Goal: Task Accomplishment & Management: Manage account settings

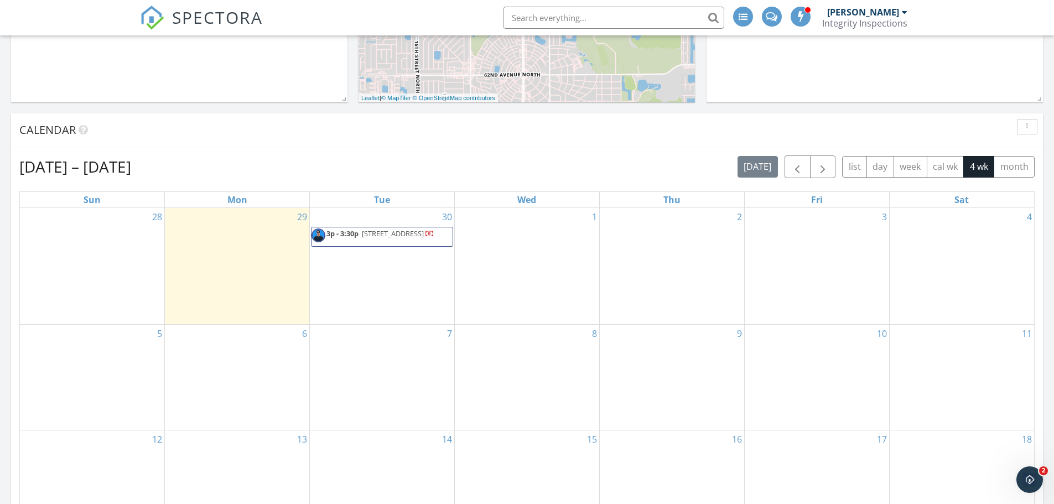
scroll to position [443, 0]
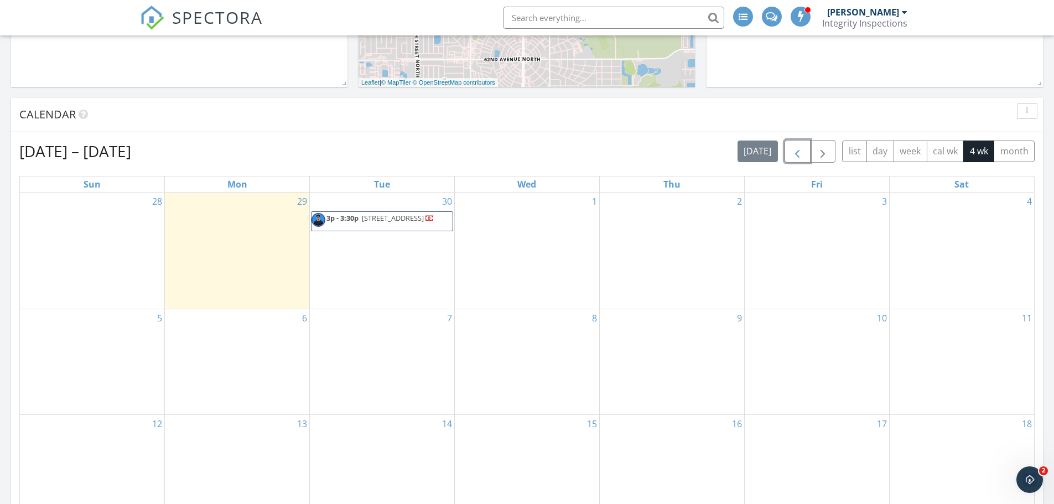
drag, startPoint x: 796, startPoint y: 152, endPoint x: 799, endPoint y: 162, distance: 10.3
click at [796, 152] on span "button" at bounding box center [797, 151] width 13 height 13
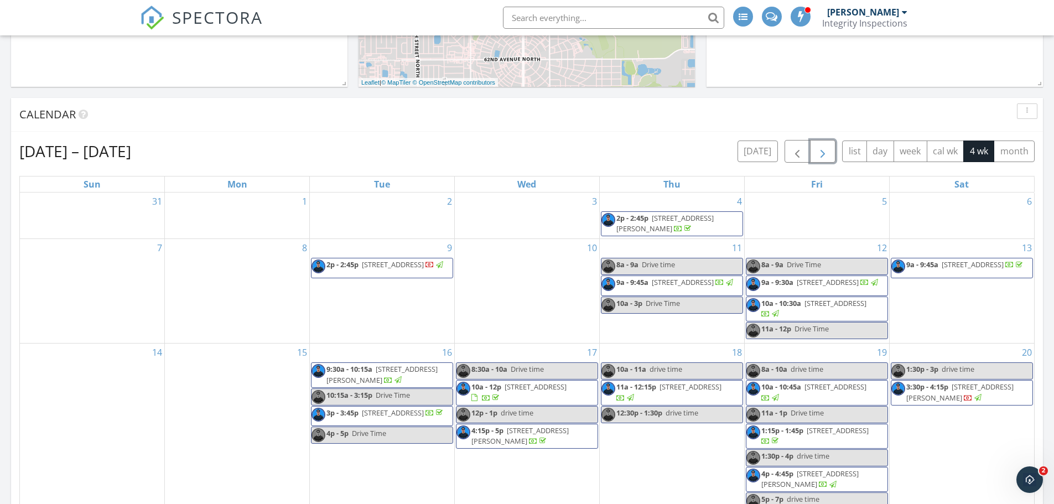
click at [826, 151] on span "button" at bounding box center [822, 151] width 13 height 13
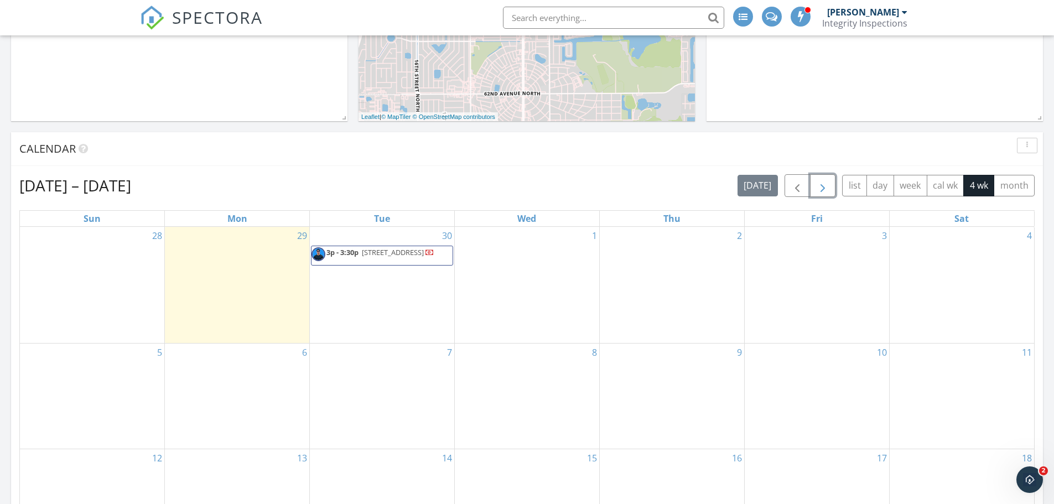
scroll to position [387, 0]
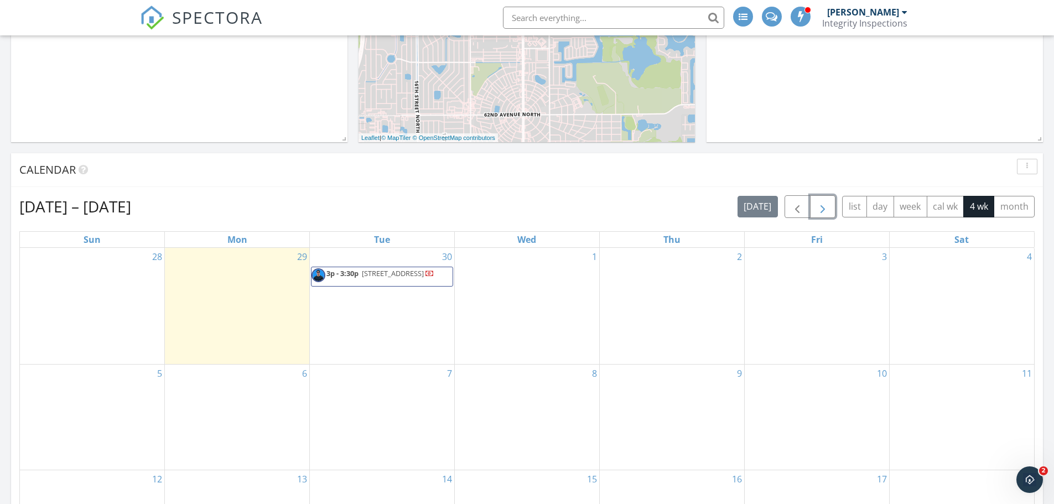
click at [831, 204] on button "button" at bounding box center [823, 206] width 26 height 23
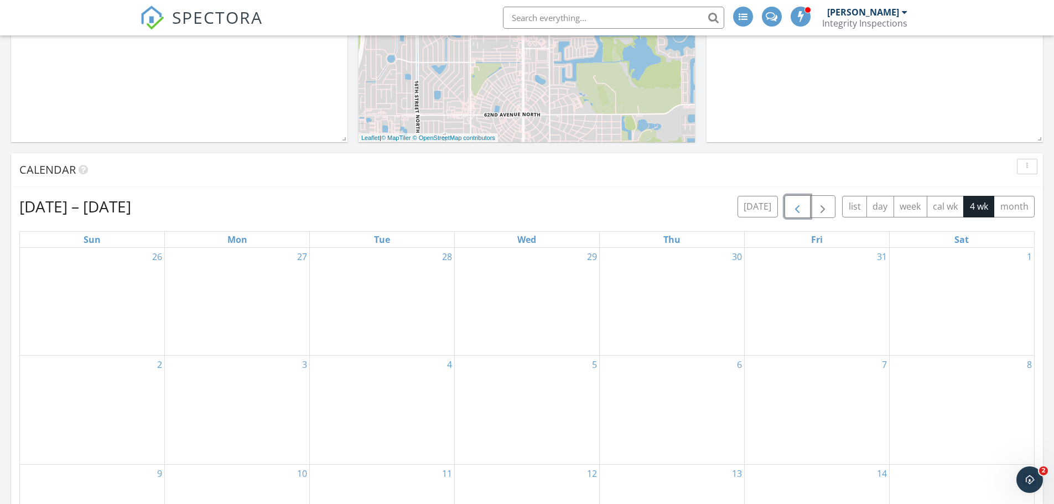
click at [794, 206] on span "button" at bounding box center [797, 206] width 13 height 13
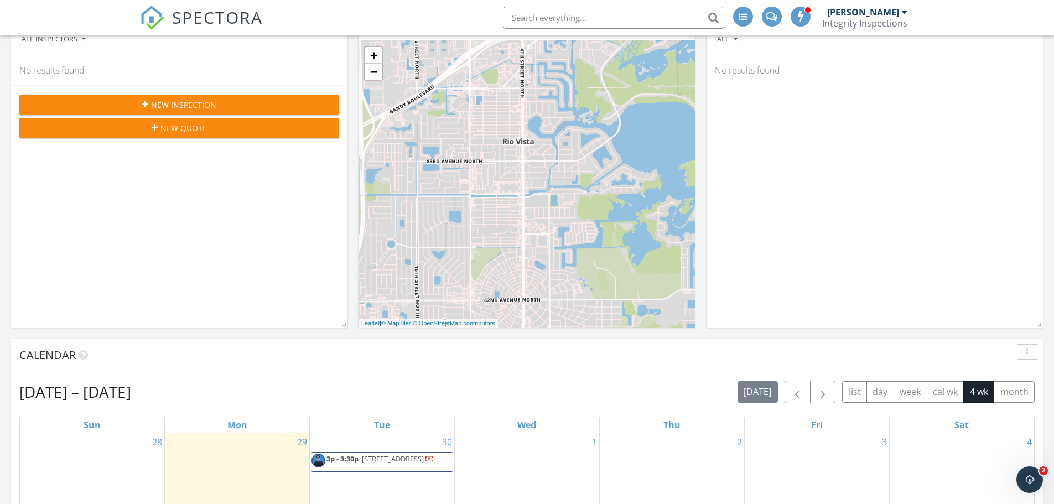
scroll to position [332, 0]
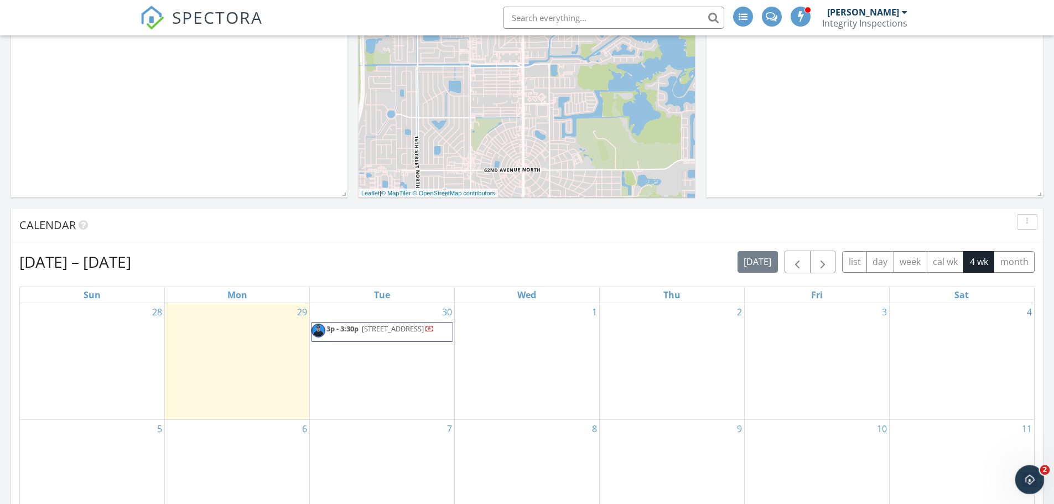
click at [1034, 474] on icon "Open Intercom Messenger" at bounding box center [1029, 478] width 18 height 18
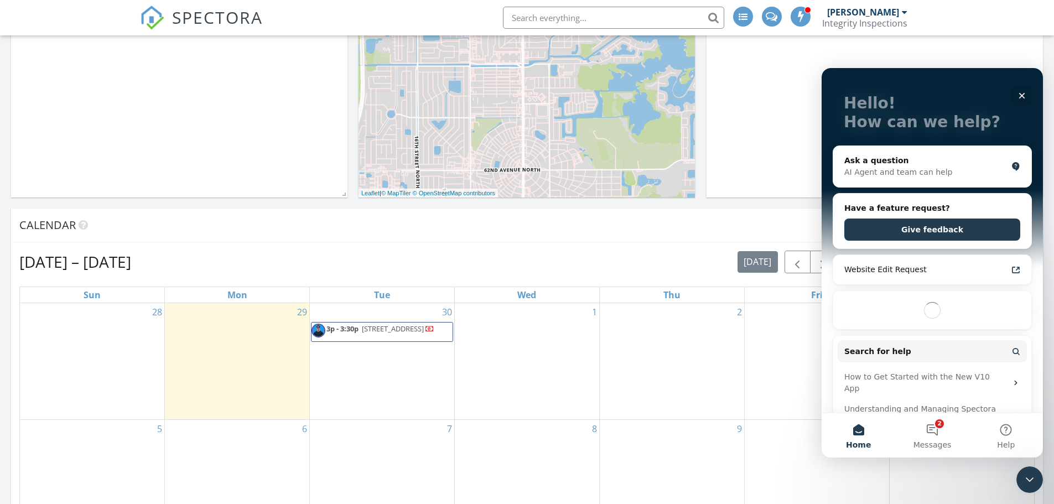
scroll to position [111, 0]
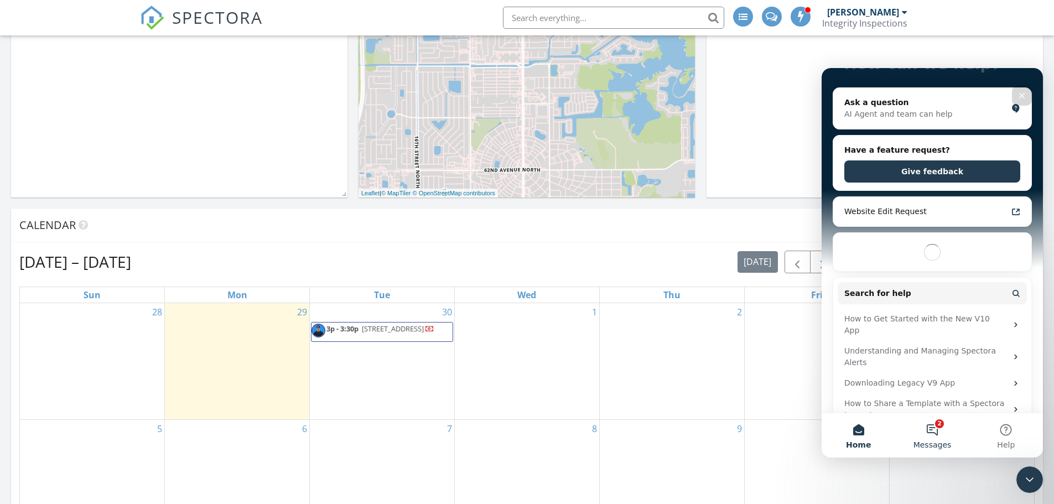
click at [933, 433] on button "2 Messages" at bounding box center [933, 435] width 74 height 44
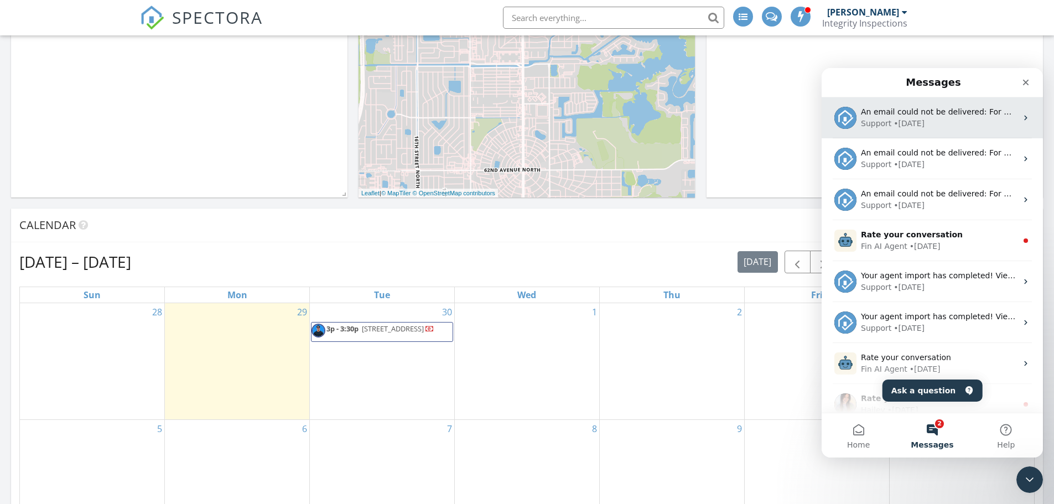
click at [953, 128] on div "Support • 3d ago" at bounding box center [939, 124] width 156 height 12
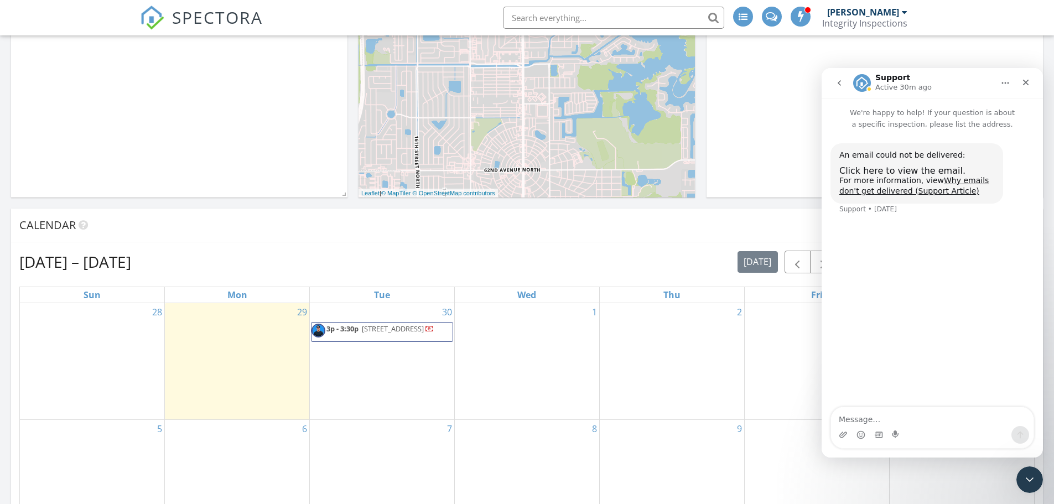
click at [837, 86] on icon "go back" at bounding box center [839, 83] width 9 height 9
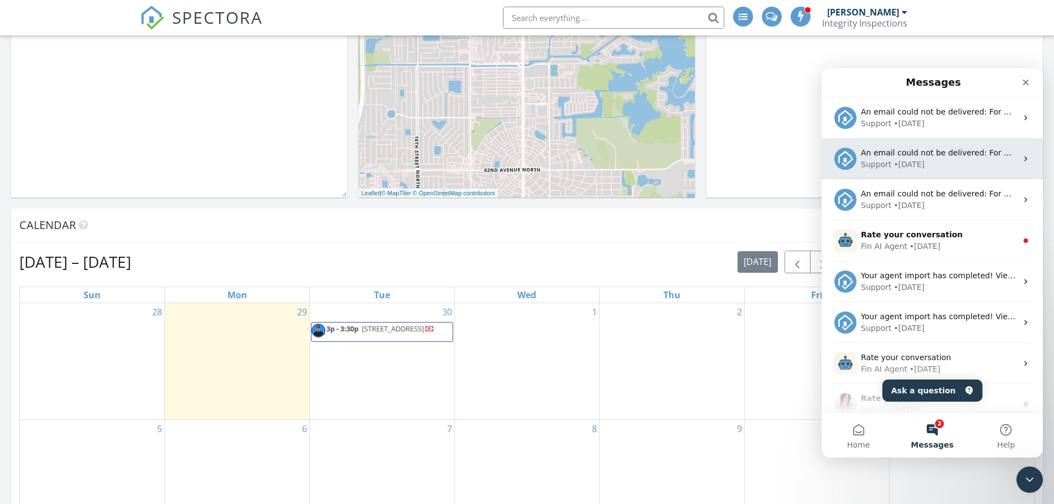
click at [938, 152] on span "An email could not be delivered: For more information, view Why emails don't ge…" at bounding box center [1072, 152] width 423 height 9
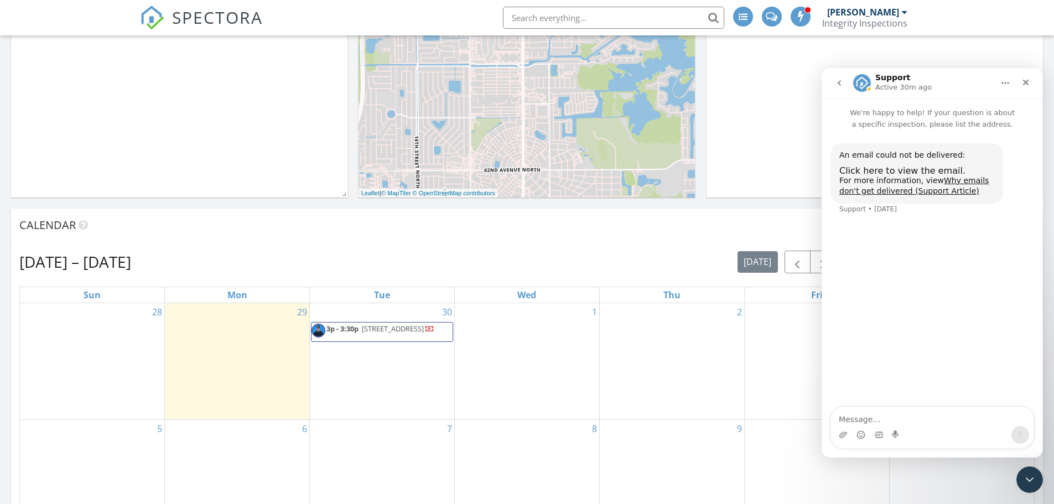
click at [836, 85] on icon "go back" at bounding box center [839, 83] width 9 height 9
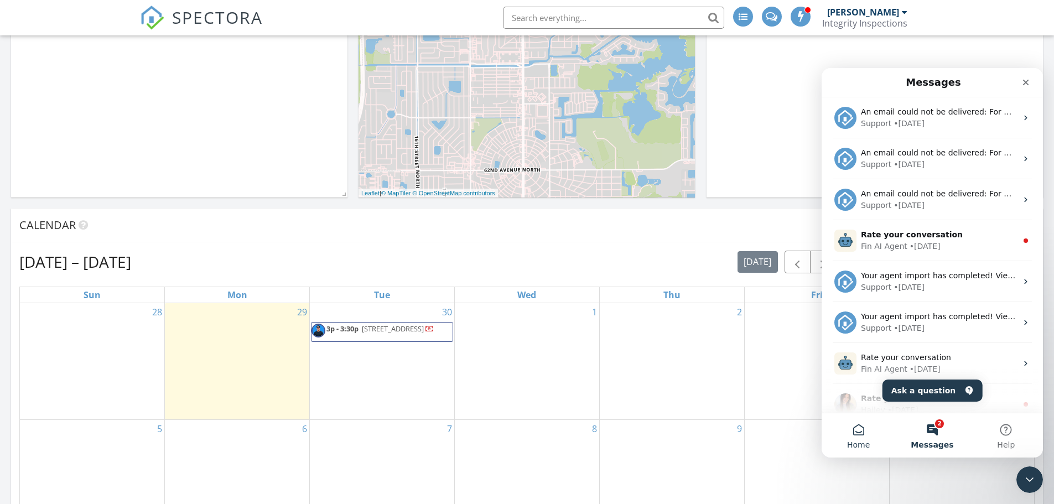
scroll to position [0, 0]
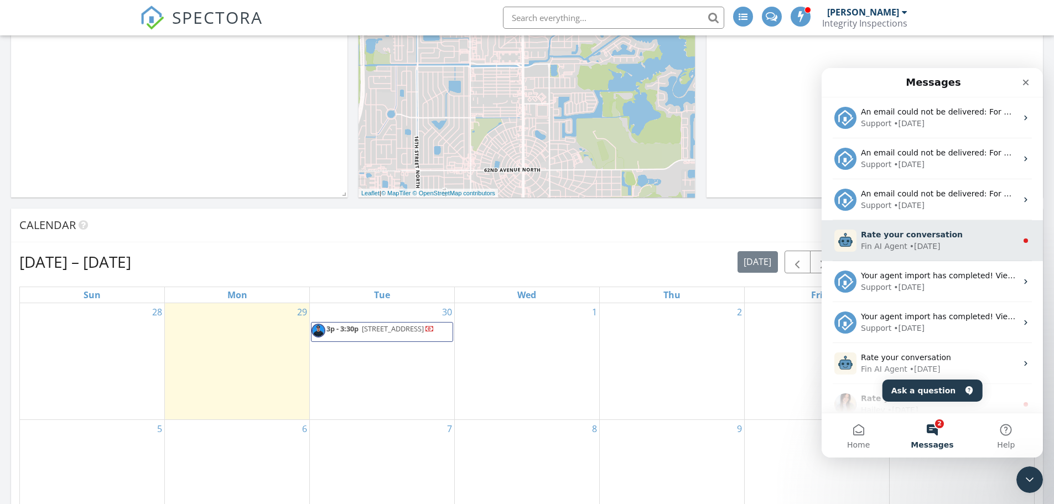
click at [912, 253] on div "Rate your conversation Fin AI Agent • 2w ago" at bounding box center [932, 240] width 221 height 41
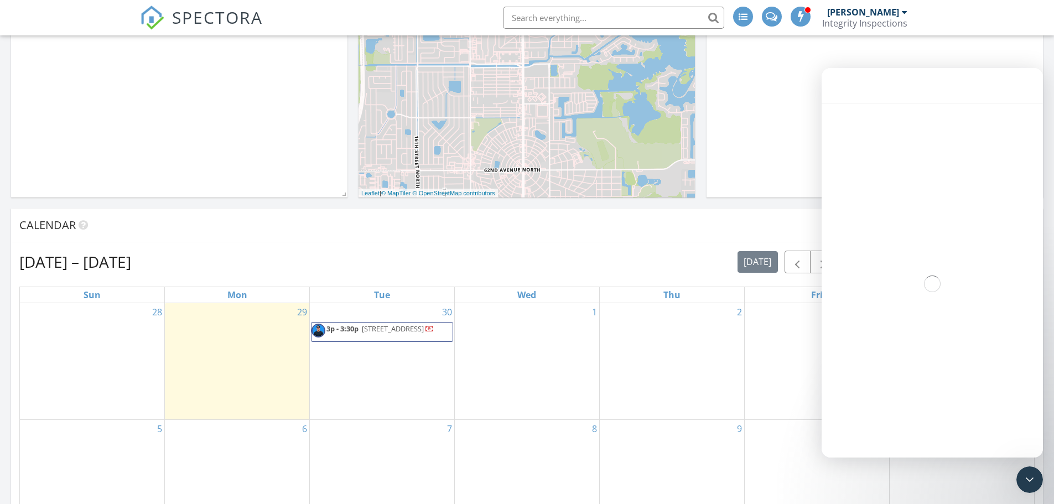
scroll to position [9, 0]
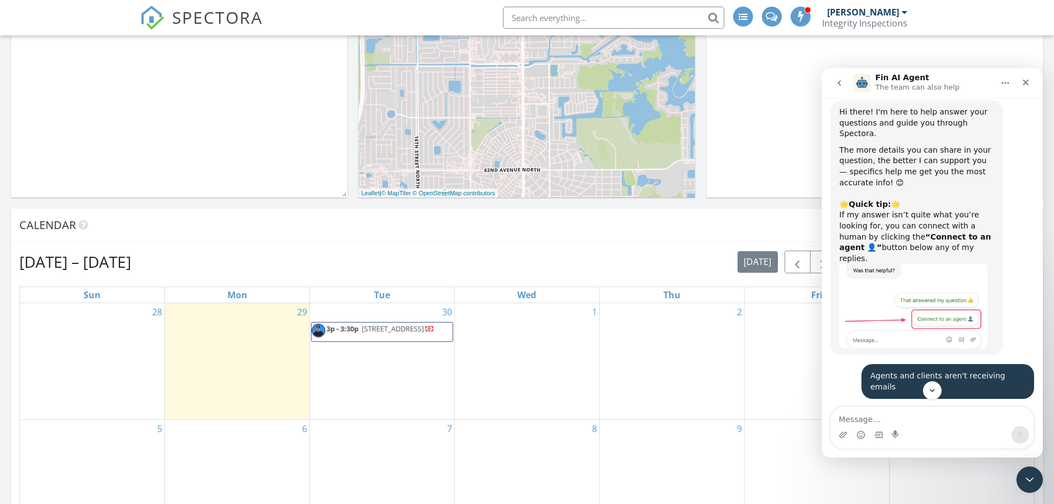
click at [839, 85] on icon "go back" at bounding box center [839, 83] width 9 height 9
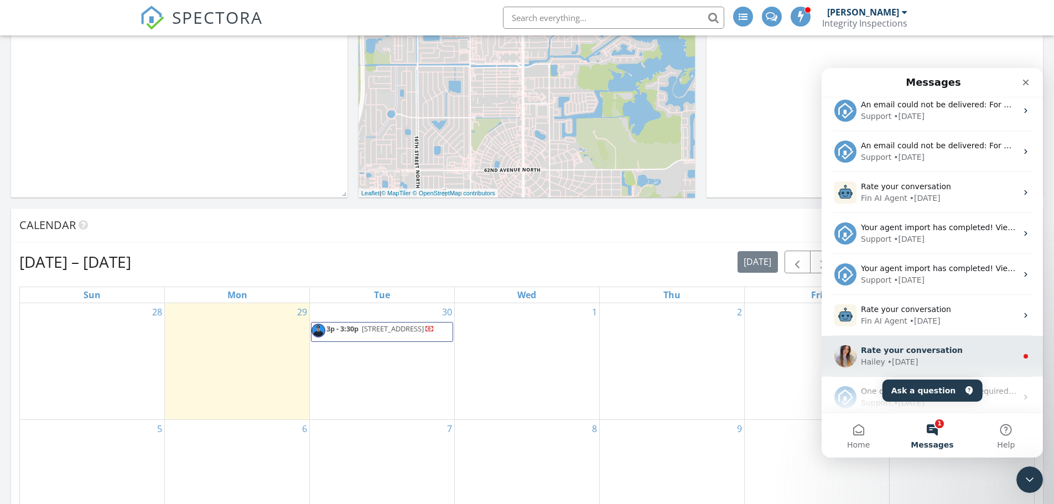
scroll to position [111, 0]
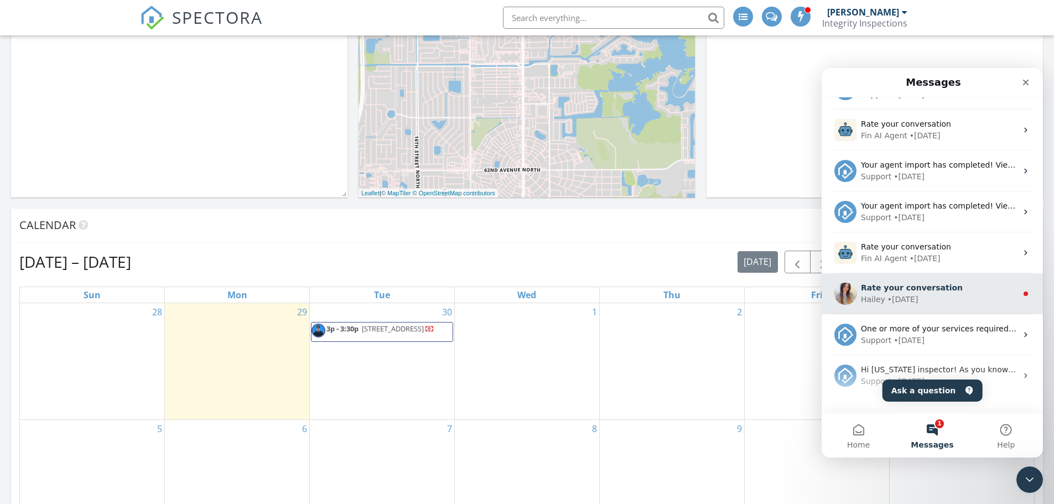
click at [895, 292] on span "Rate your conversation" at bounding box center [912, 287] width 102 height 9
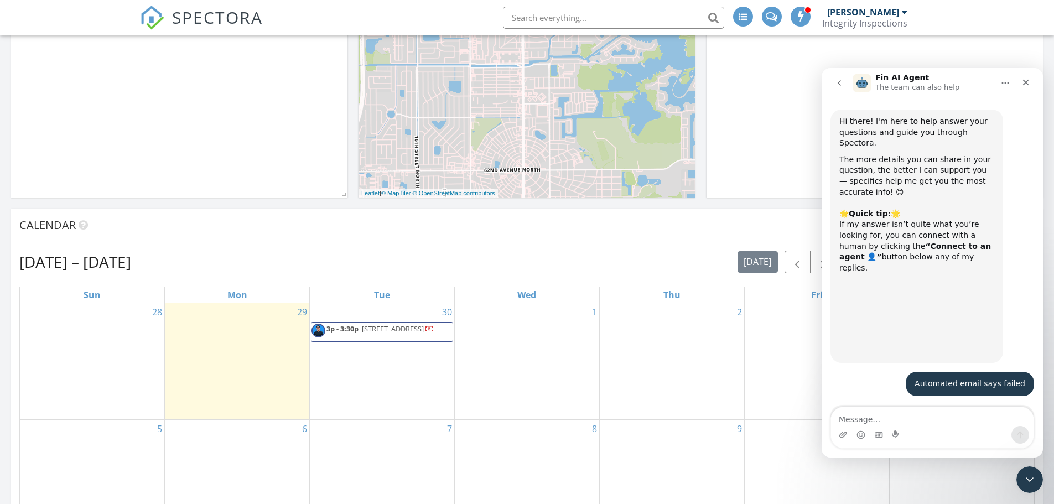
scroll to position [9, 0]
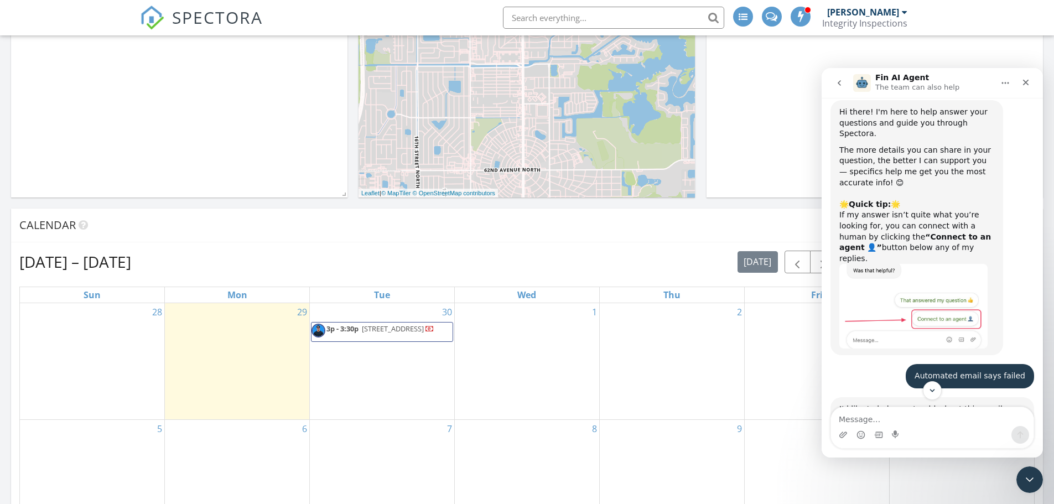
click at [836, 87] on button "go back" at bounding box center [839, 83] width 21 height 21
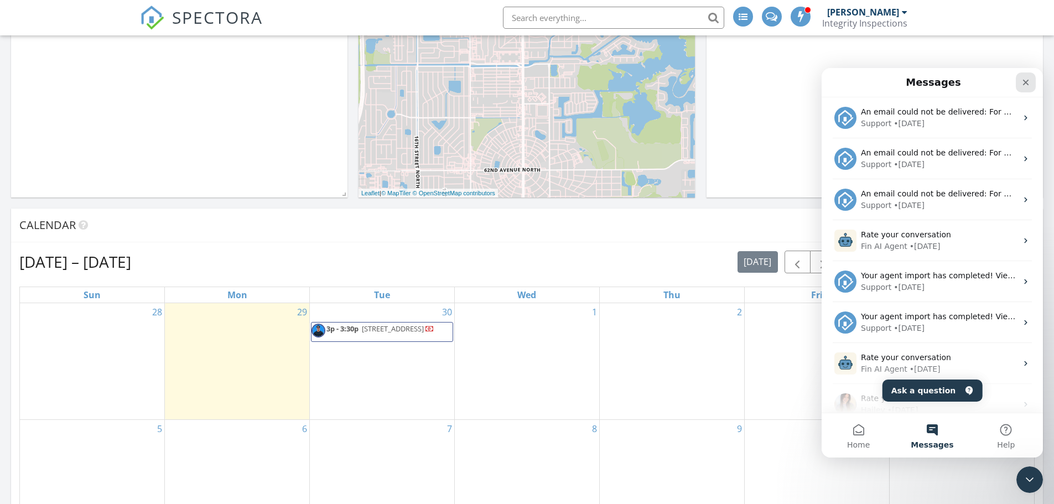
click at [1023, 83] on icon "Close" at bounding box center [1026, 82] width 9 height 9
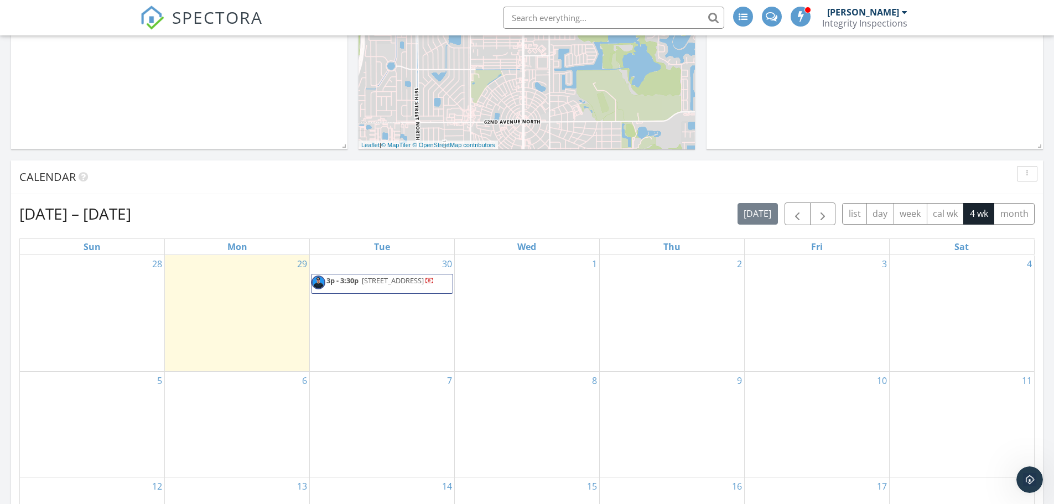
scroll to position [387, 0]
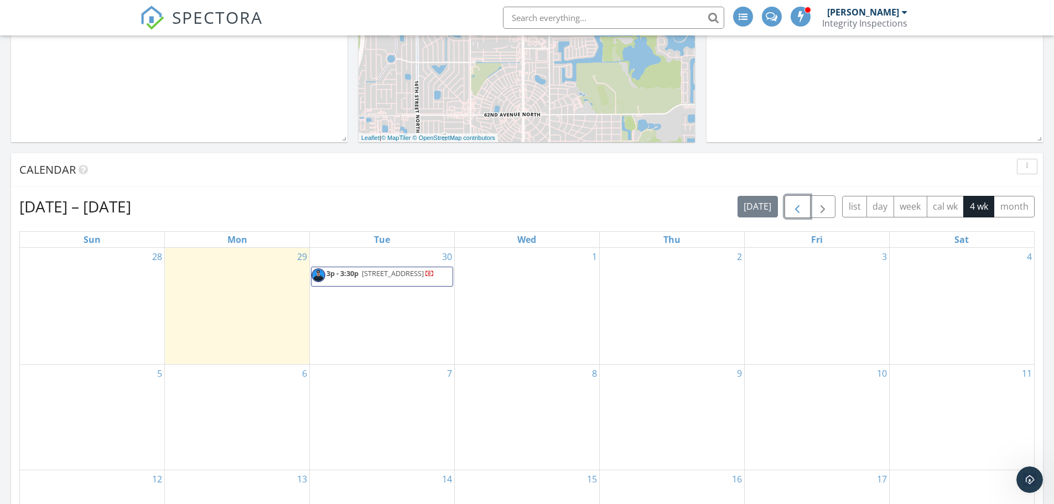
click at [793, 207] on span "button" at bounding box center [797, 206] width 13 height 13
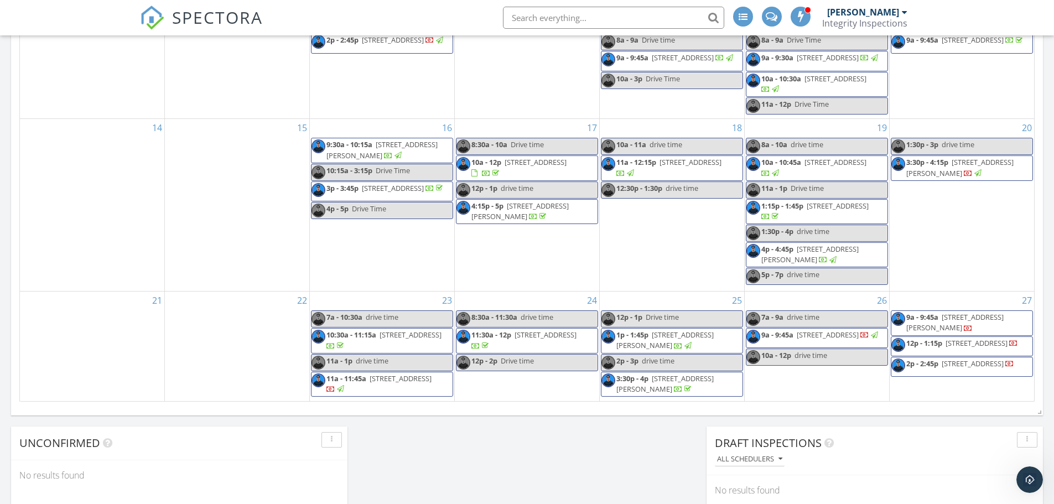
scroll to position [664, 0]
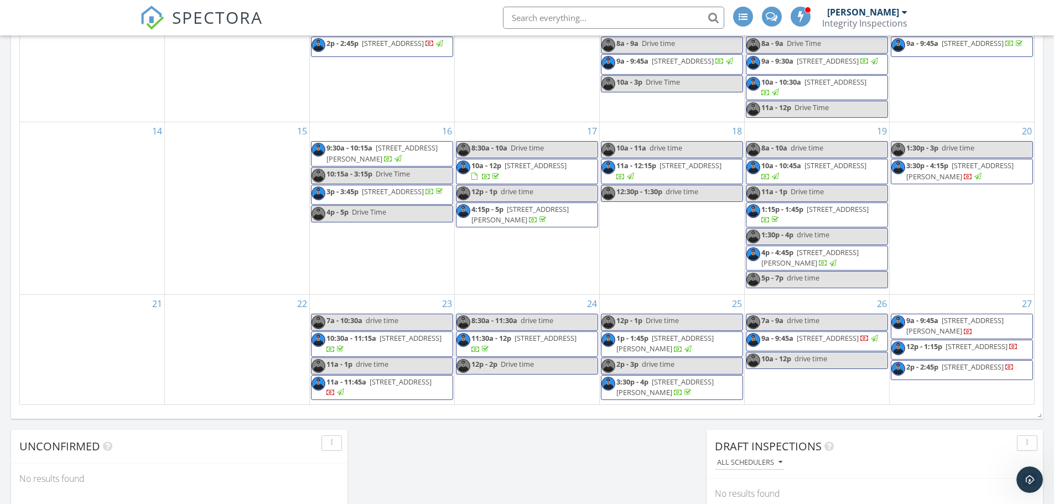
click at [849, 348] on span "9a - 9:45a 3807 Whispering Oaks Dr, North Port 34287" at bounding box center [813, 341] width 133 height 17
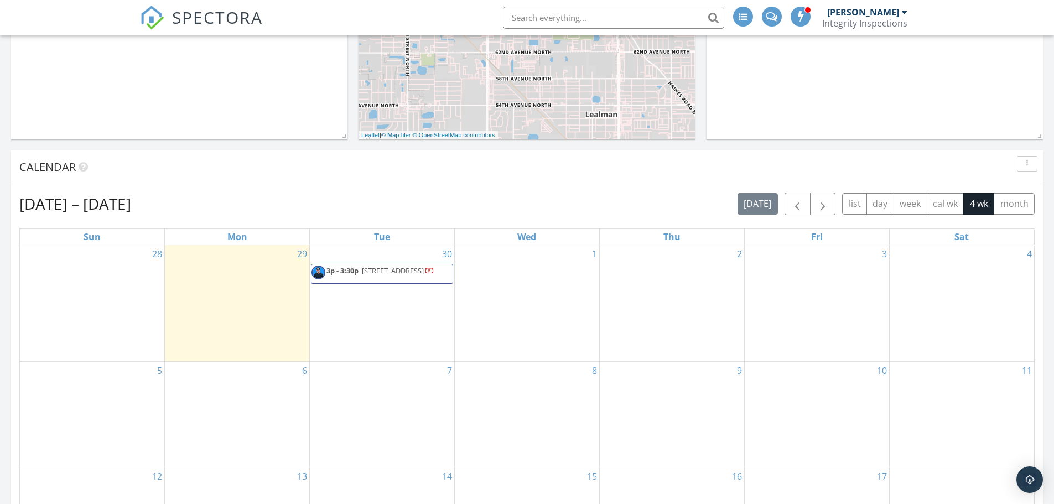
scroll to position [387, 0]
click at [793, 201] on span "button" at bounding box center [797, 206] width 13 height 13
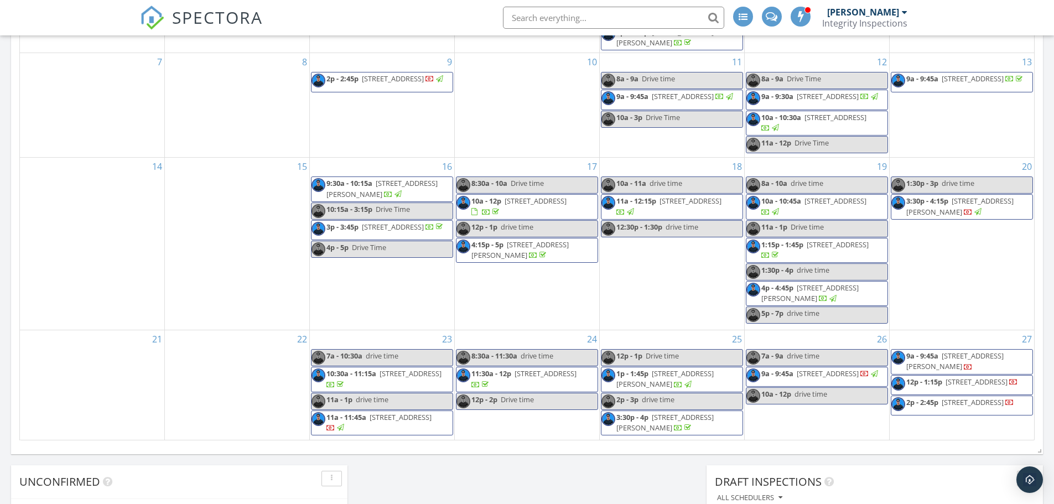
scroll to position [664, 0]
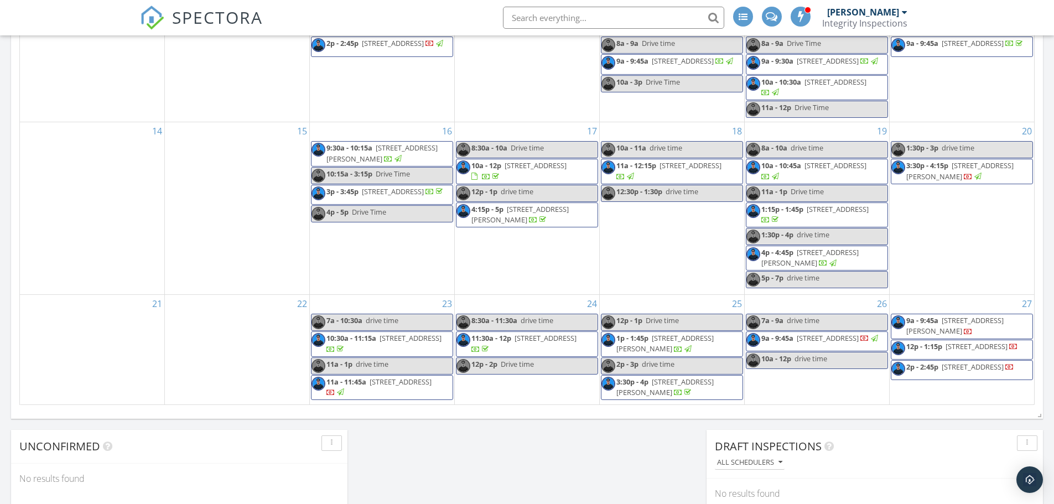
click at [497, 488] on div "Today All Inspectors No results found New Inspection New Quote Map + − Leaflet …" at bounding box center [527, 36] width 1054 height 1007
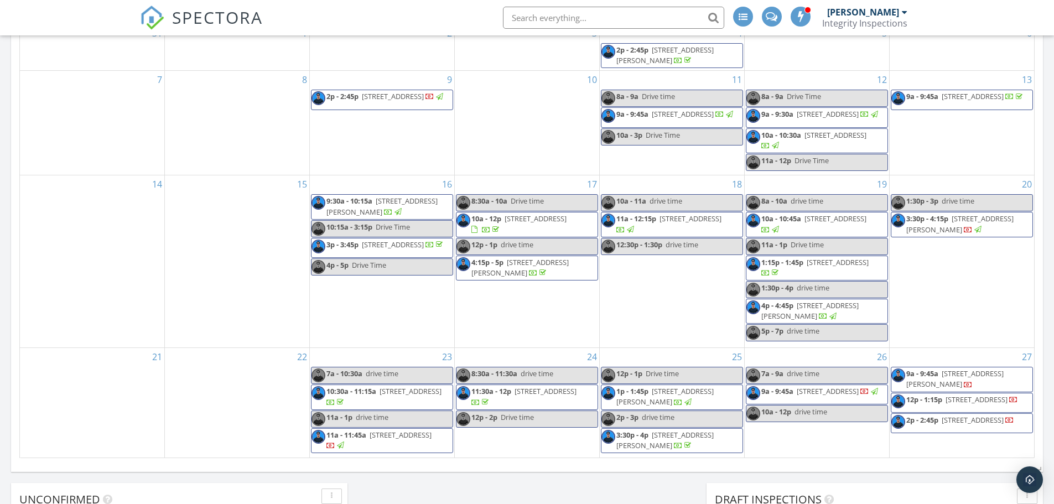
scroll to position [498, 0]
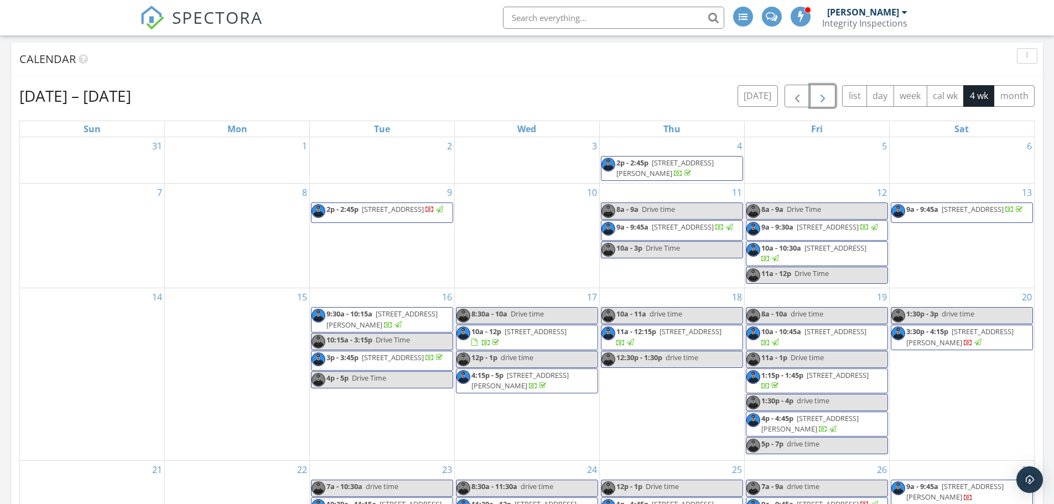
click at [819, 96] on span "button" at bounding box center [822, 96] width 13 height 13
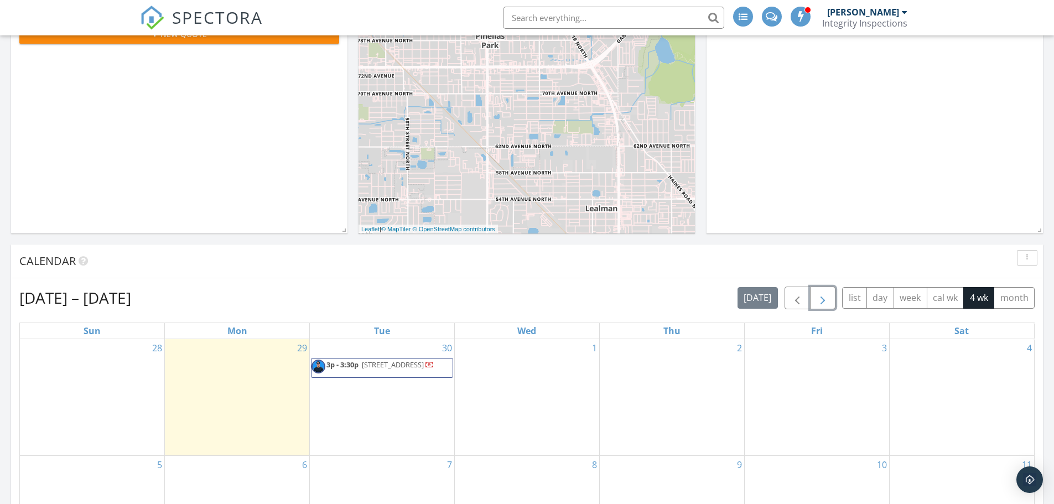
scroll to position [277, 0]
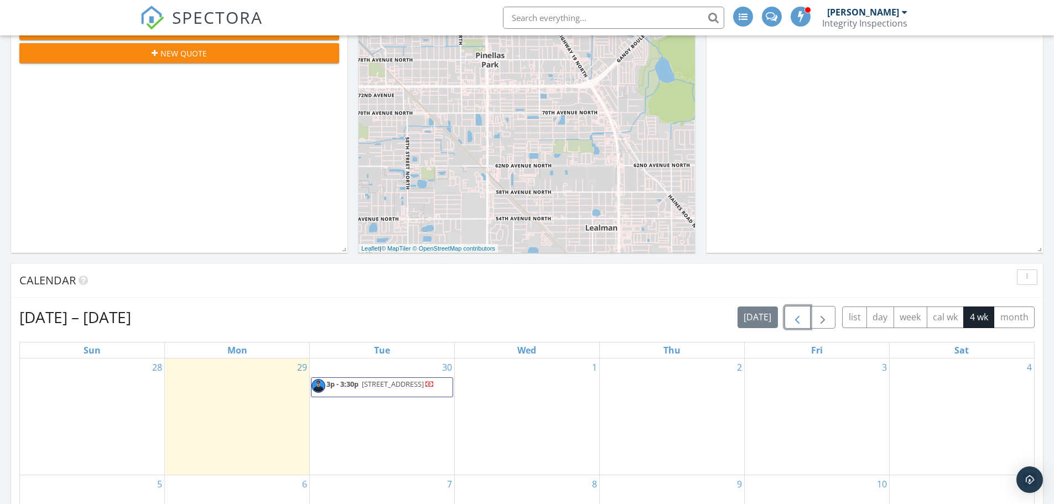
click at [799, 319] on span "button" at bounding box center [797, 317] width 13 height 13
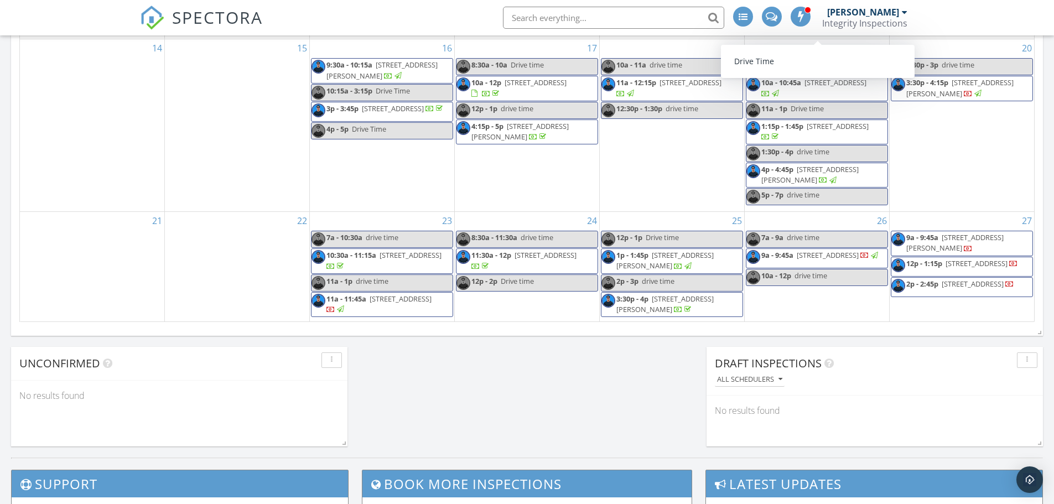
scroll to position [775, 0]
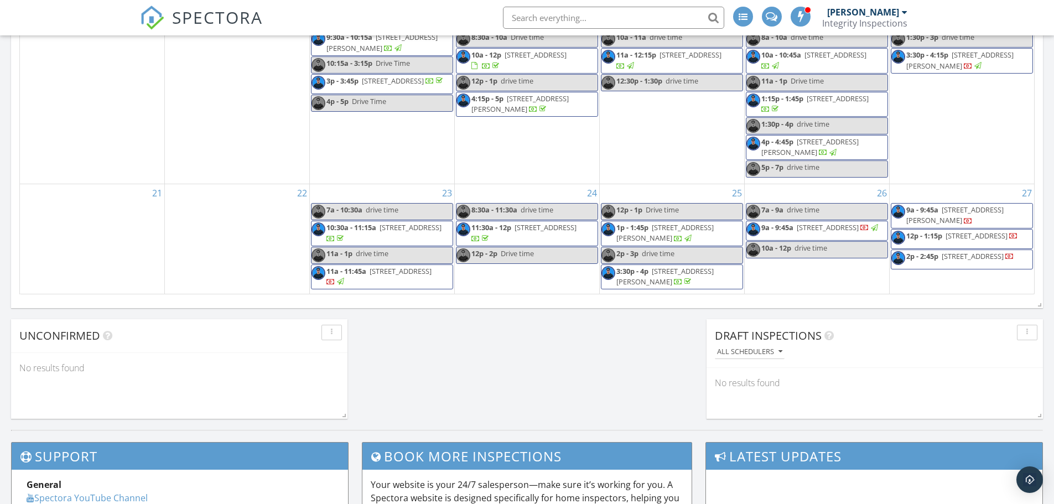
click at [1002, 242] on span "12p - 1:15p 1504 SW 29th St, Cape Coral 33914" at bounding box center [955, 239] width 127 height 17
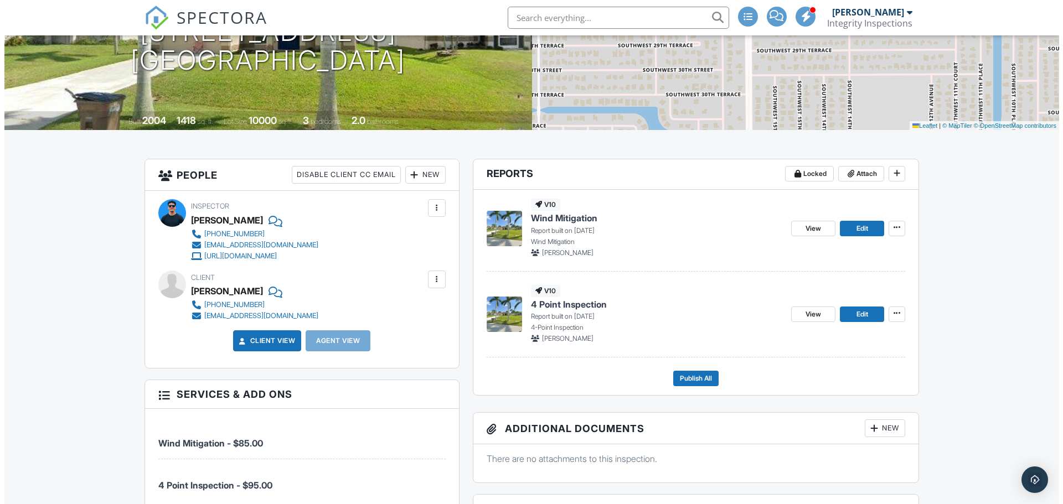
scroll to position [166, 0]
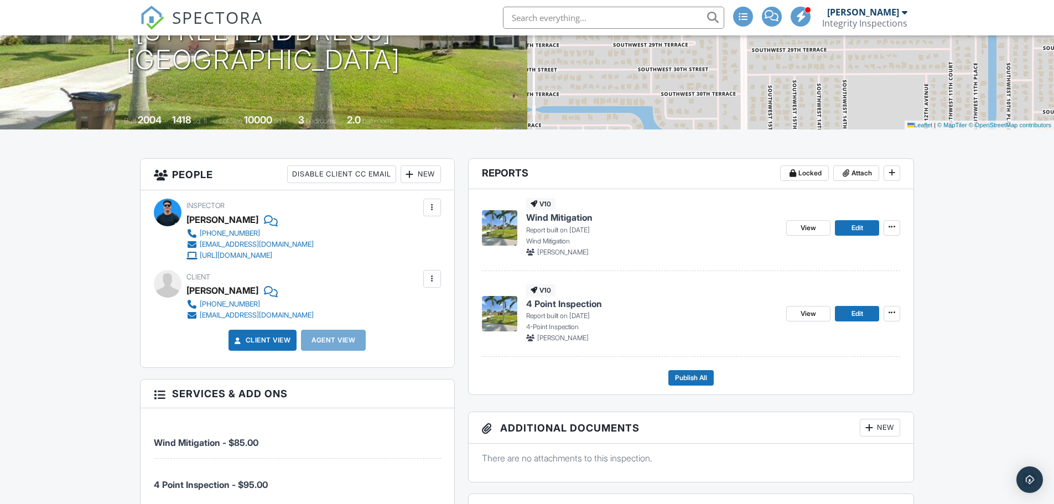
click at [440, 203] on div at bounding box center [432, 208] width 18 height 18
click at [141, 272] on div "Inspector Christopher Seise (888) 582-0222 Info@integrityinspections.com https:…" at bounding box center [298, 278] width 314 height 177
click at [427, 281] on div at bounding box center [432, 278] width 11 height 11
drag, startPoint x: 412, startPoint y: 342, endPoint x: 341, endPoint y: 342, distance: 70.9
click at [412, 342] on div "Remove" at bounding box center [415, 340] width 30 height 13
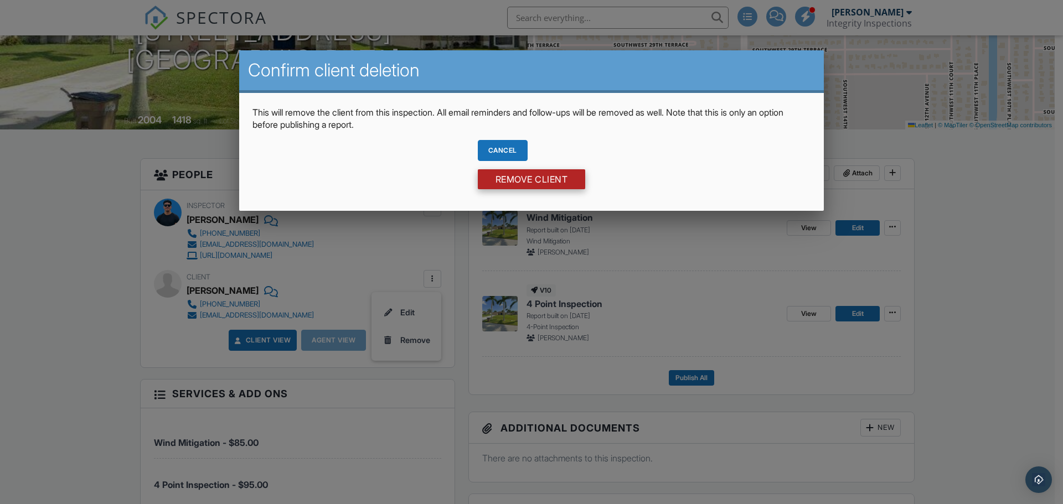
click at [514, 180] on input "Remove Client" at bounding box center [532, 179] width 108 height 20
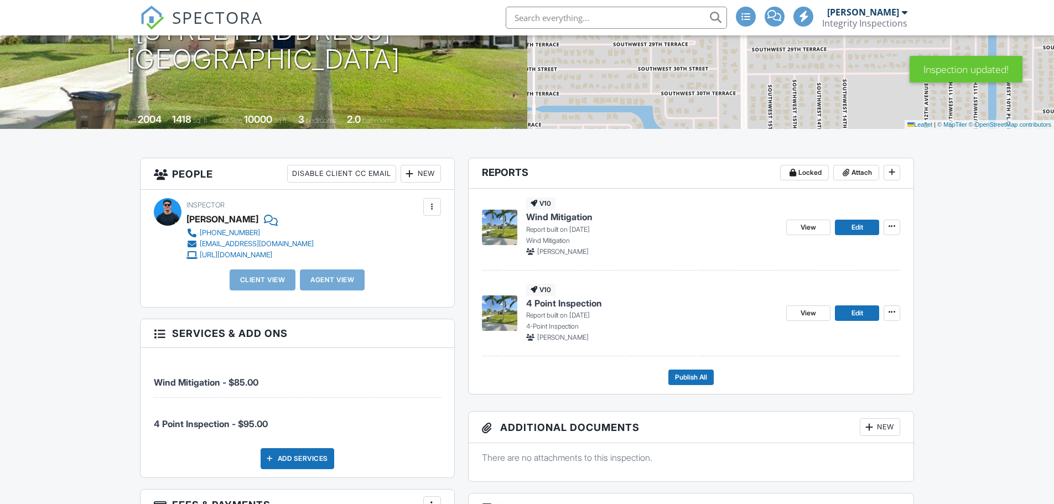
scroll to position [166, 0]
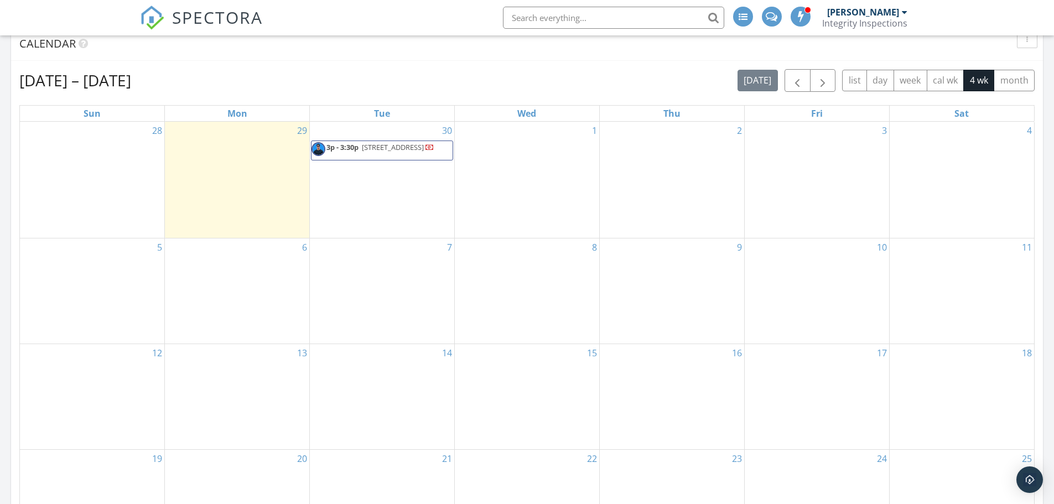
scroll to position [442, 0]
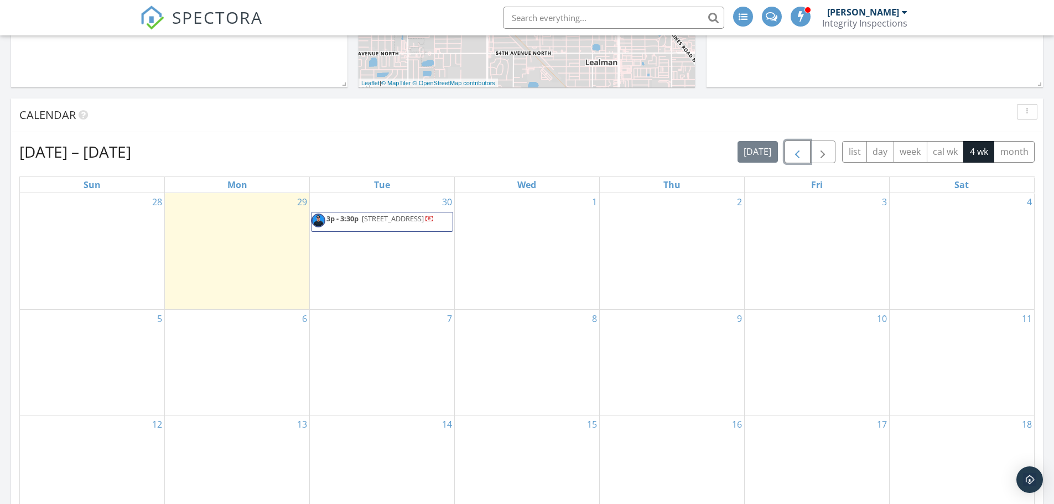
click at [795, 155] on span "button" at bounding box center [797, 152] width 13 height 13
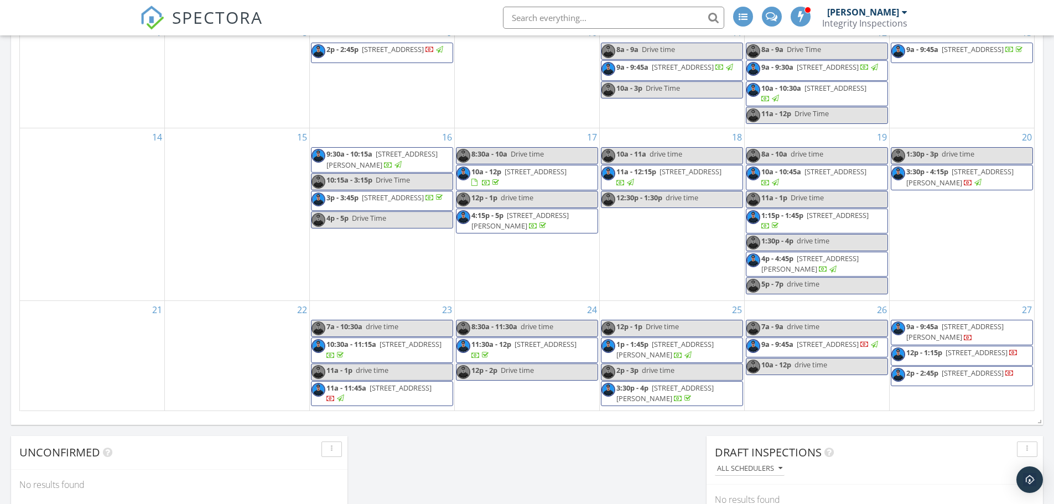
scroll to position [774, 0]
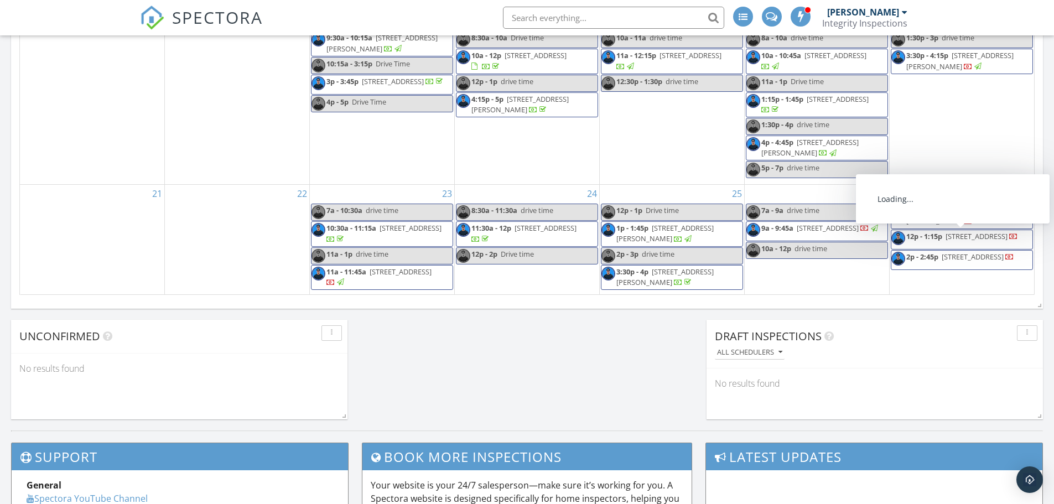
click at [991, 239] on span "1504 SW 29th St, Cape Coral 33914" at bounding box center [977, 236] width 62 height 10
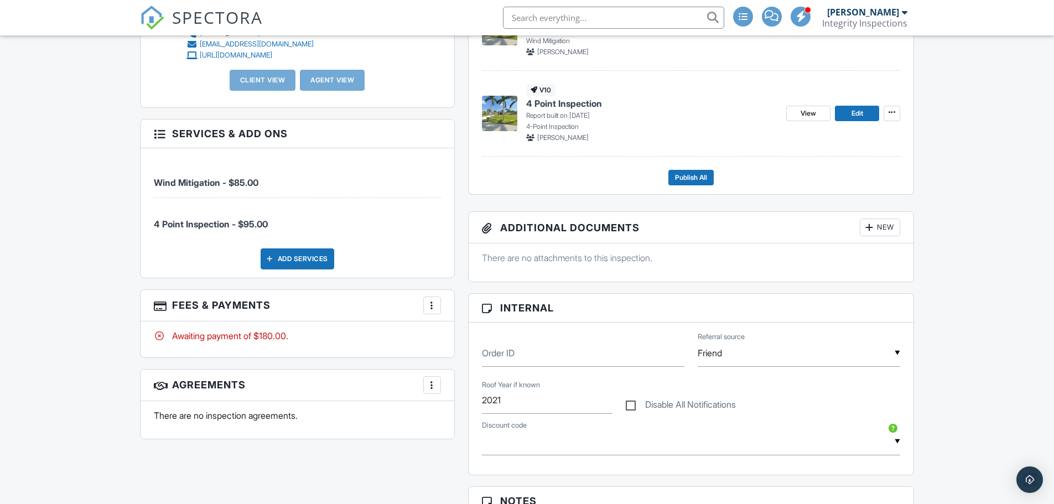
scroll to position [369, 0]
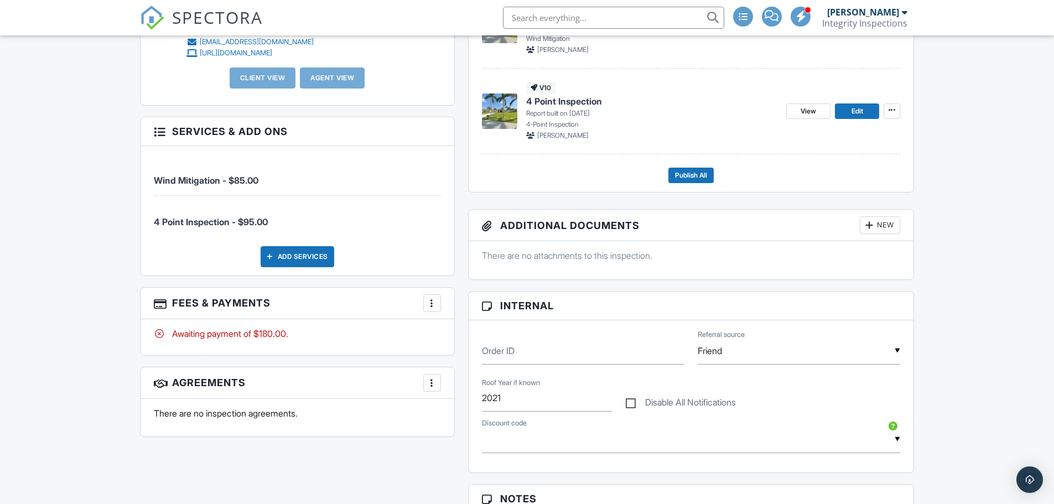
click at [422, 308] on h3 "Fees & Payments More Edit Fees & Payments Add Services View Invoice Paid In Full" at bounding box center [298, 304] width 314 height 32
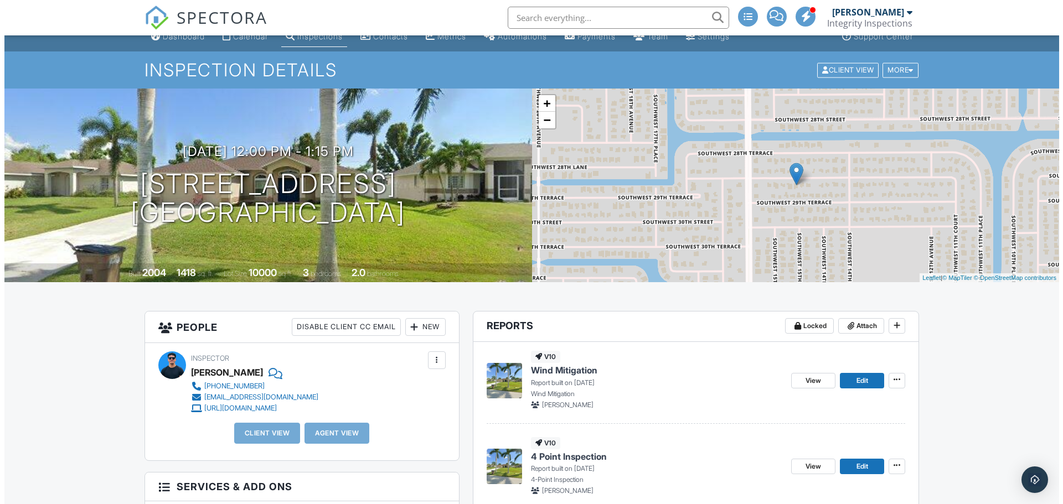
scroll to position [0, 0]
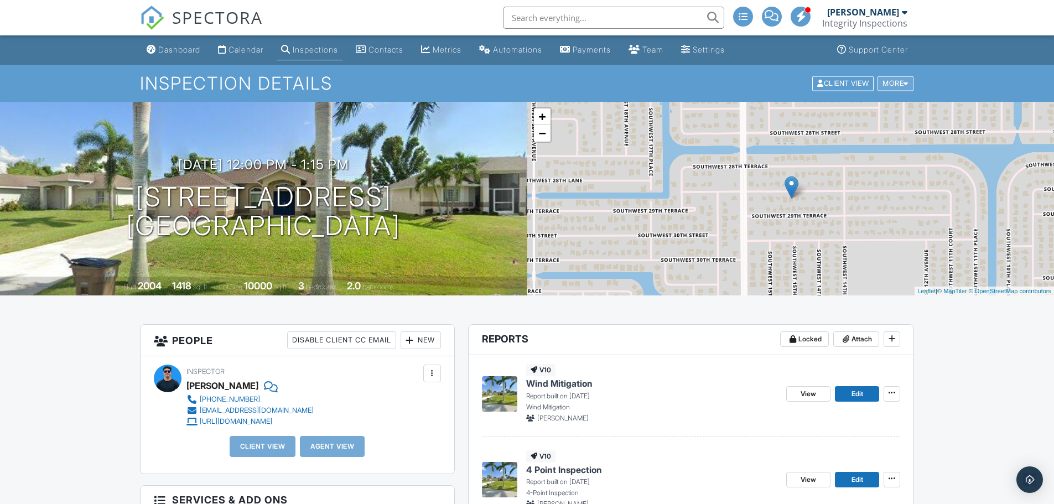
click at [897, 86] on div "More" at bounding box center [896, 83] width 36 height 15
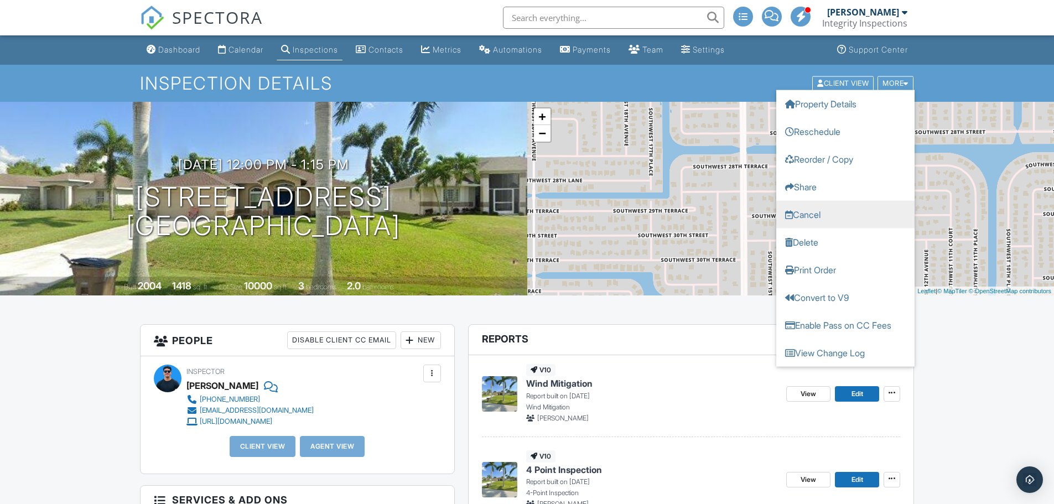
click at [825, 211] on link "Cancel" at bounding box center [846, 214] width 138 height 28
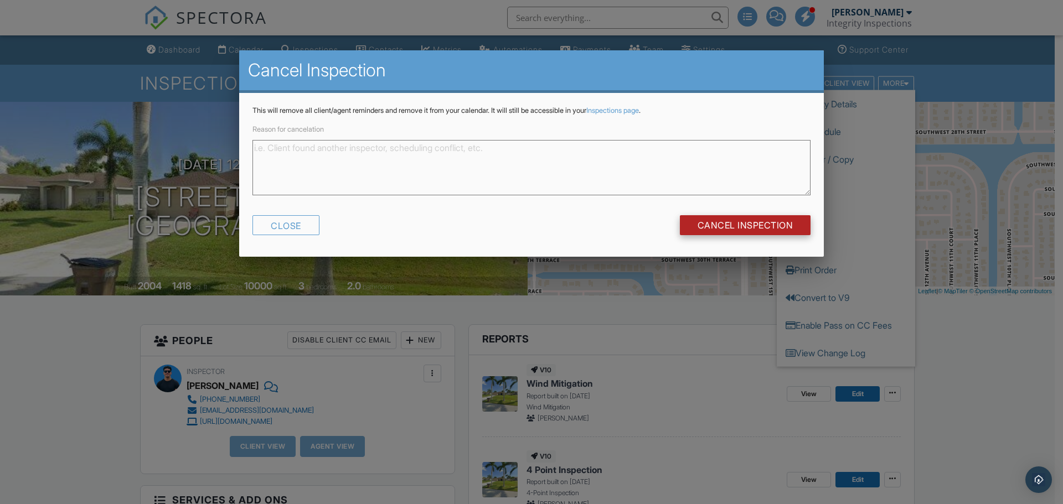
click at [767, 224] on input "Cancel Inspection" at bounding box center [745, 225] width 131 height 20
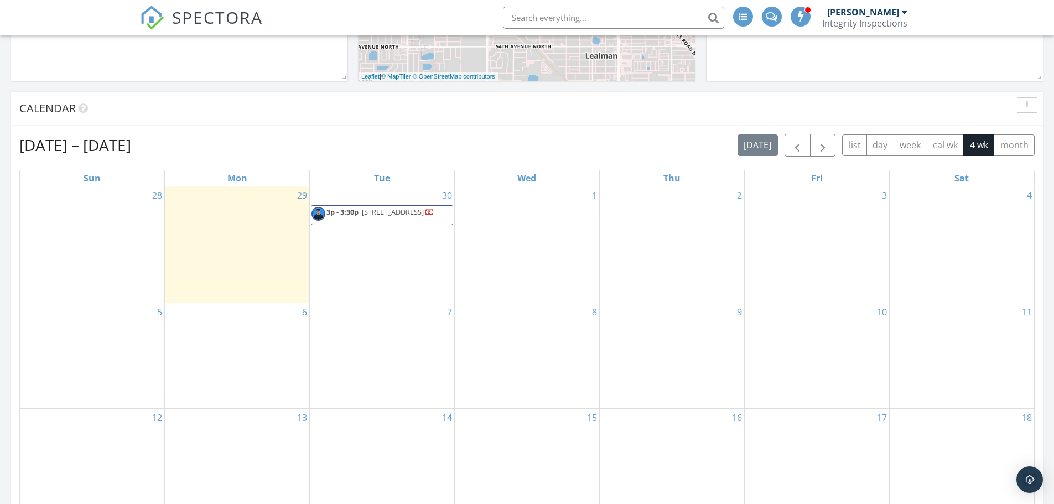
scroll to position [387, 0]
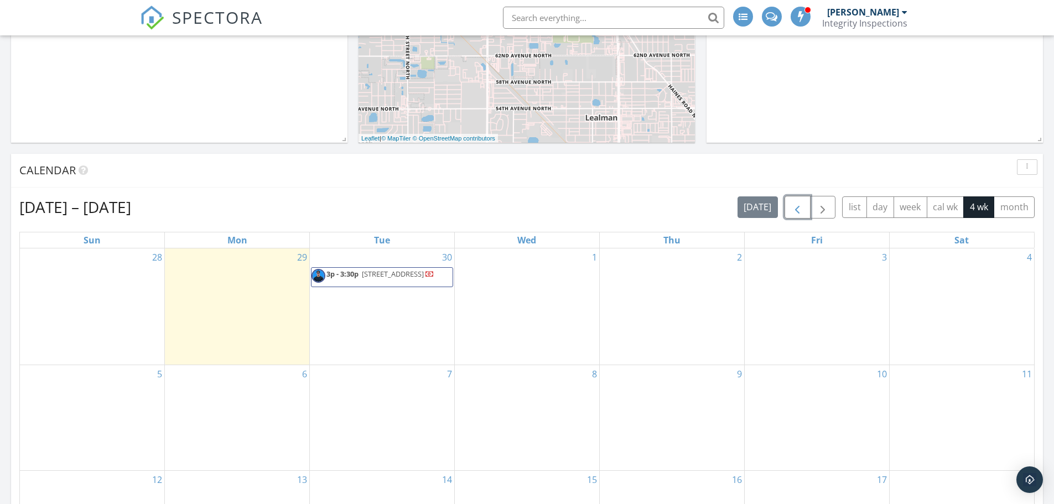
drag, startPoint x: 795, startPoint y: 205, endPoint x: 797, endPoint y: 220, distance: 14.6
click at [795, 205] on span "button" at bounding box center [797, 207] width 13 height 13
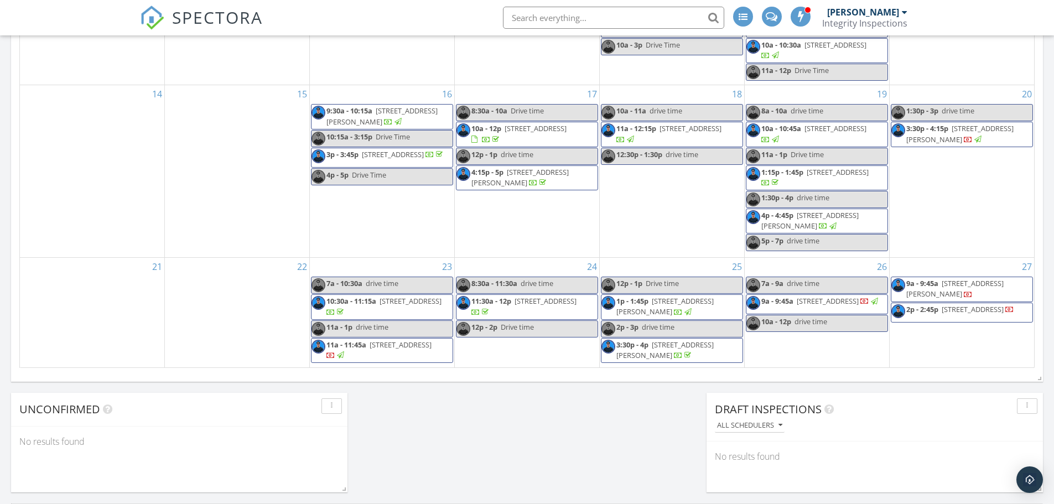
scroll to position [719, 0]
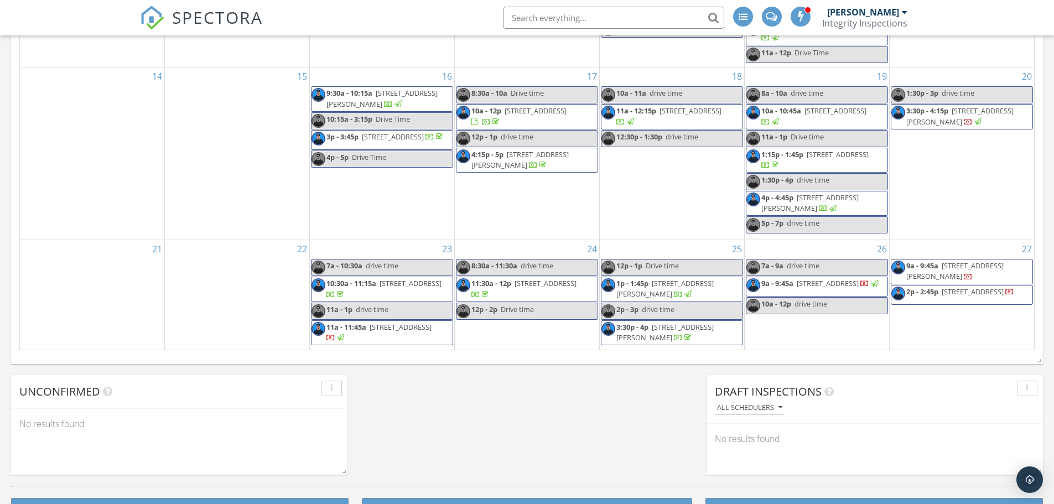
drag, startPoint x: 993, startPoint y: 288, endPoint x: 995, endPoint y: 278, distance: 10.6
click at [995, 278] on span "9a - 9:45a 8216 Ambach Way, Hypoluxo 33462" at bounding box center [962, 272] width 141 height 22
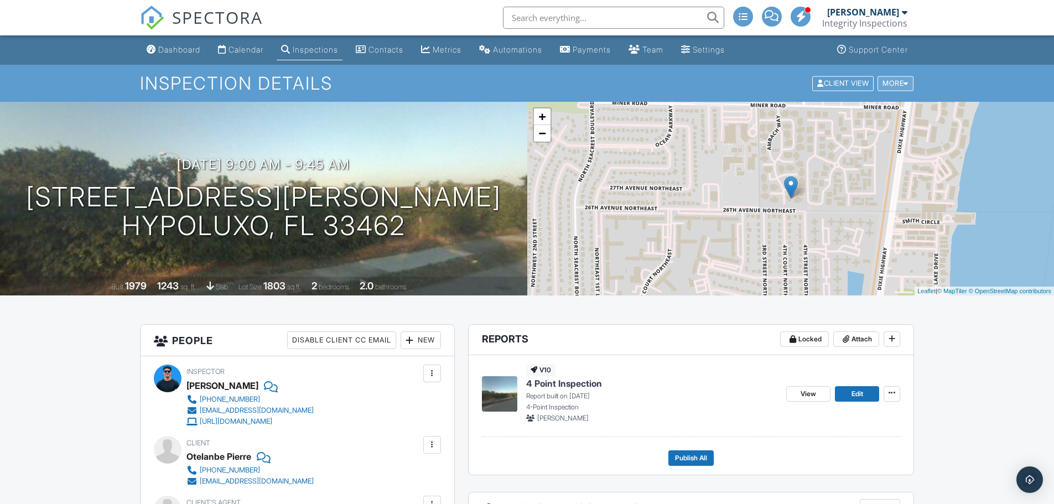
click at [905, 81] on div at bounding box center [906, 83] width 5 height 7
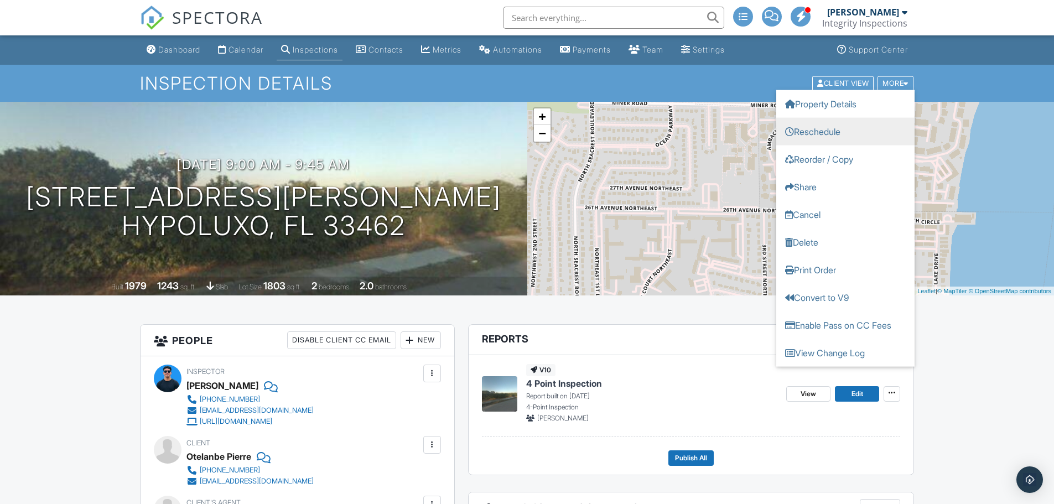
click at [833, 137] on link "Reschedule" at bounding box center [846, 131] width 138 height 28
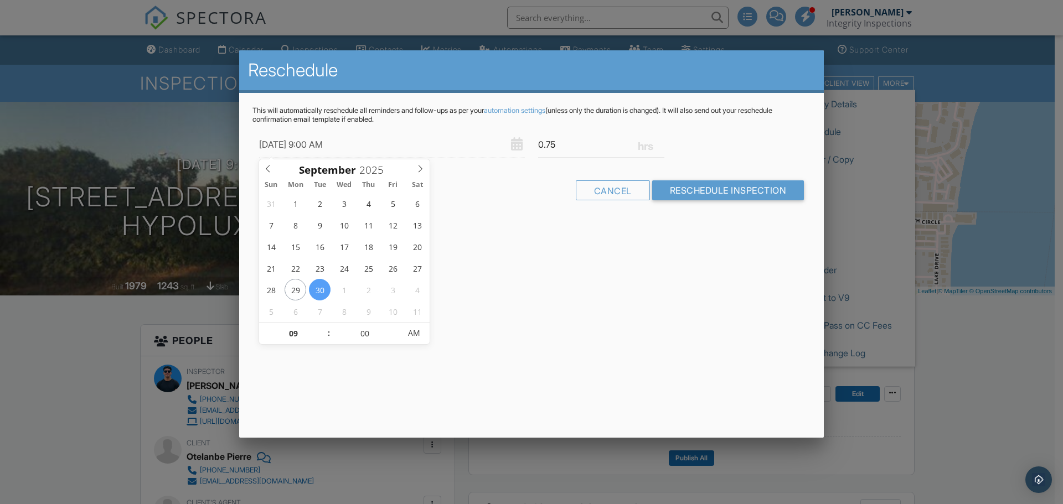
click at [334, 146] on input "09/30/2025 9:00 AM" at bounding box center [392, 144] width 266 height 27
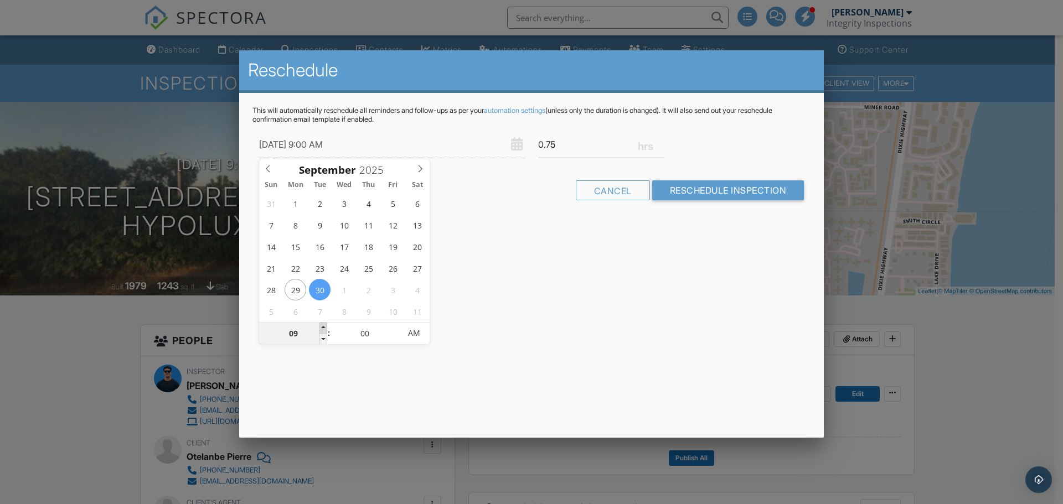
type input "09/30/2025 10:00 AM"
type input "10"
click at [323, 329] on span at bounding box center [323, 328] width 8 height 11
type input "09/30/2025 11:00 AM"
type input "11"
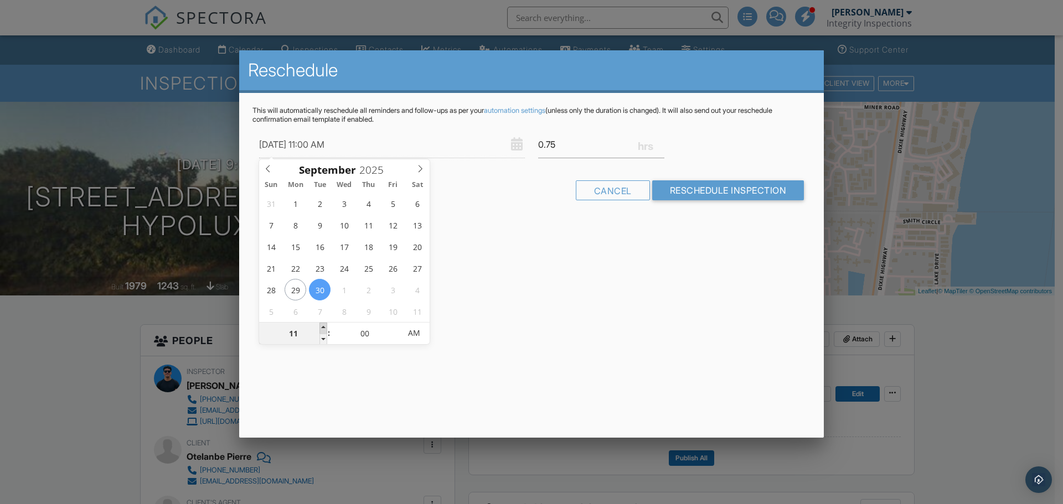
click at [323, 329] on span at bounding box center [323, 328] width 8 height 11
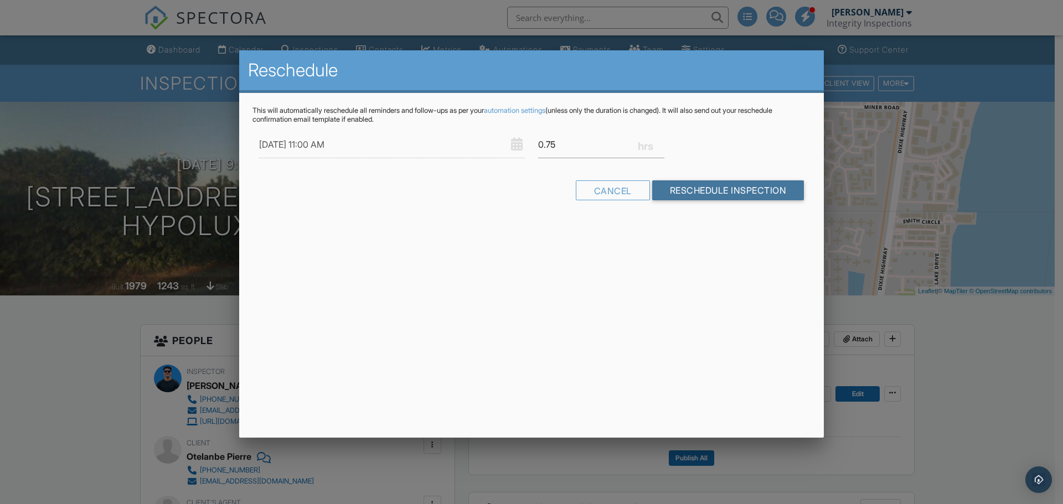
click at [732, 186] on input "Reschedule Inspection" at bounding box center [728, 190] width 152 height 20
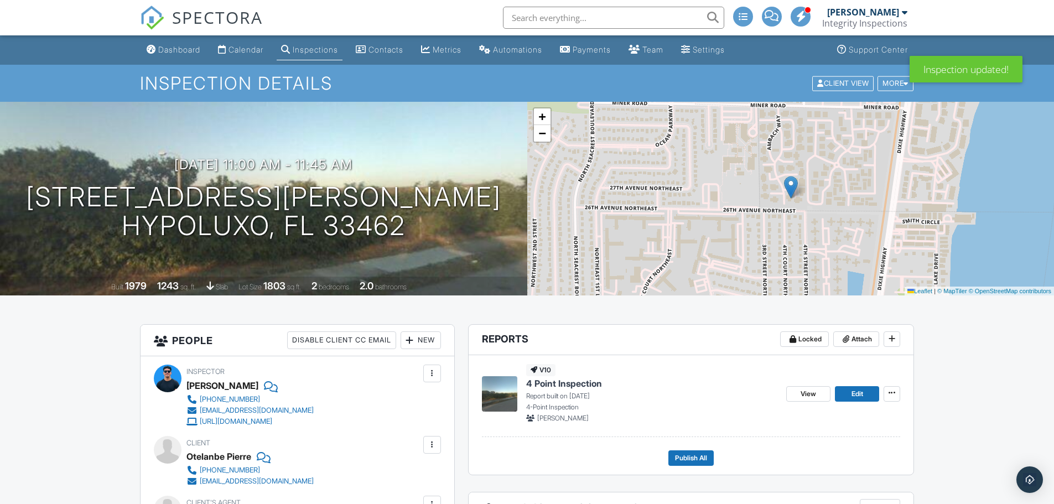
click at [182, 54] on link "Dashboard" at bounding box center [173, 50] width 63 height 20
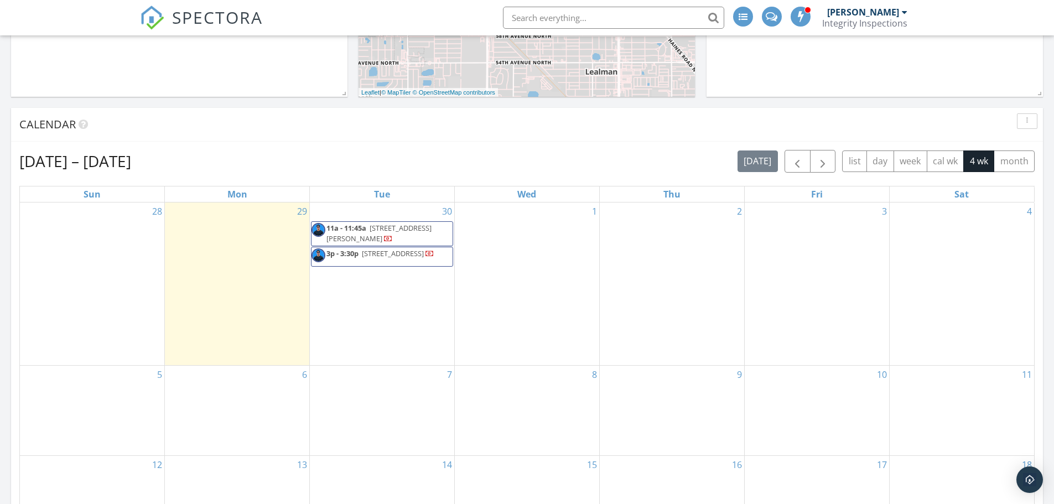
scroll to position [443, 0]
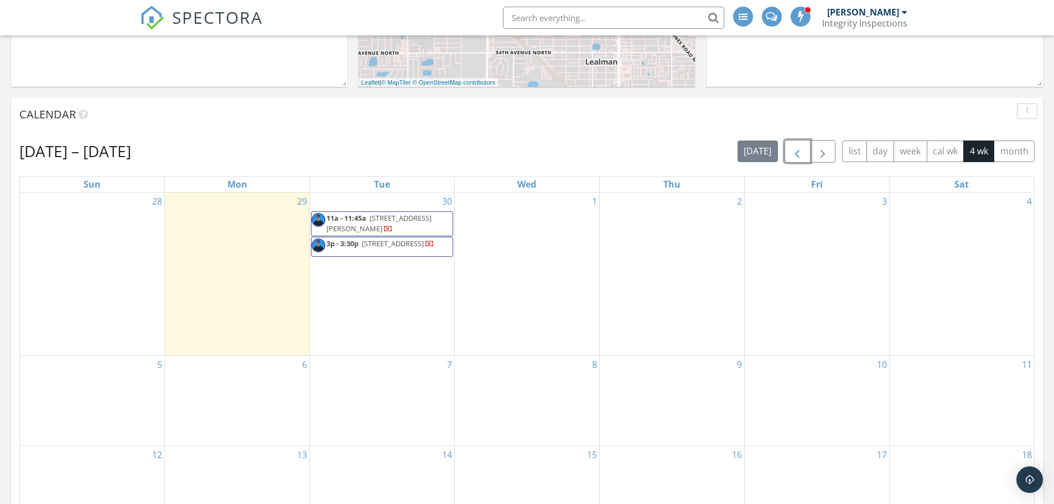
click at [793, 153] on span "button" at bounding box center [797, 151] width 13 height 13
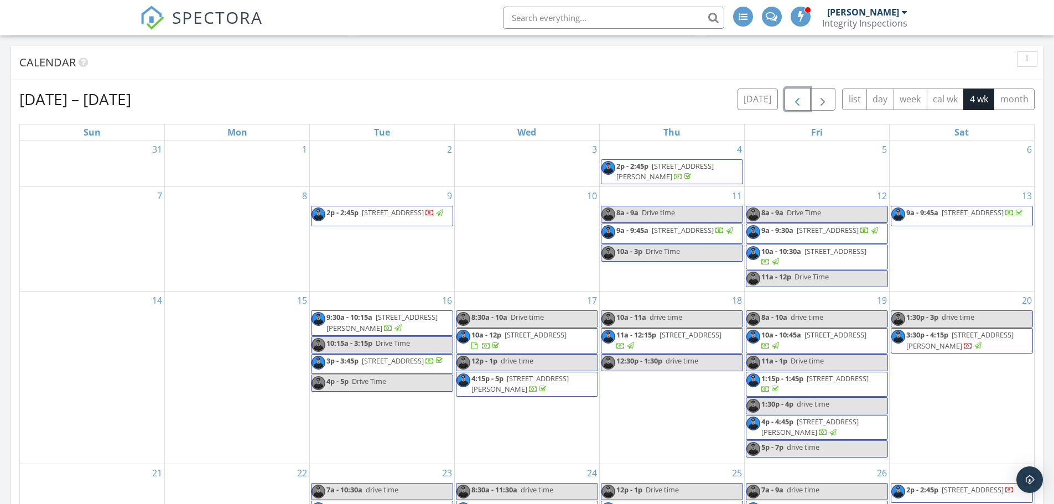
scroll to position [498, 0]
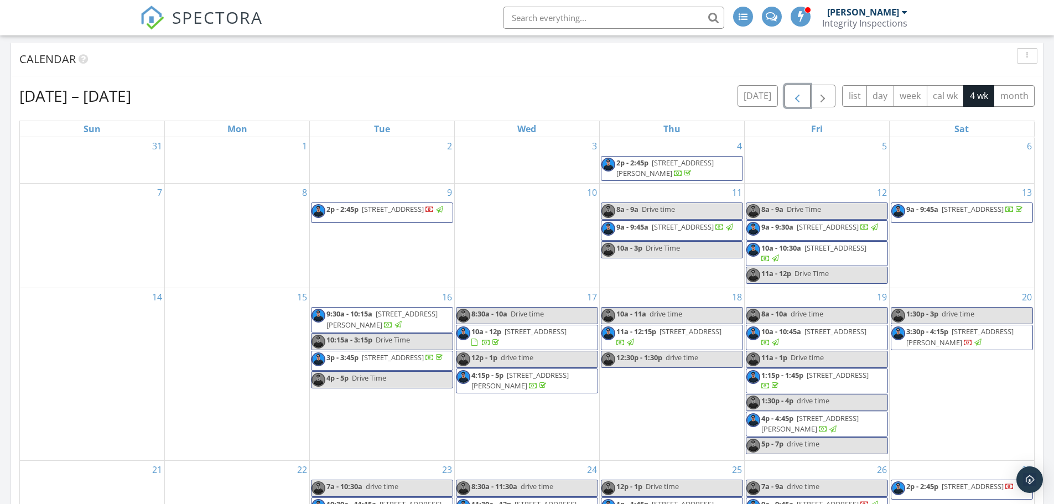
click at [406, 213] on span "[STREET_ADDRESS]" at bounding box center [393, 209] width 62 height 10
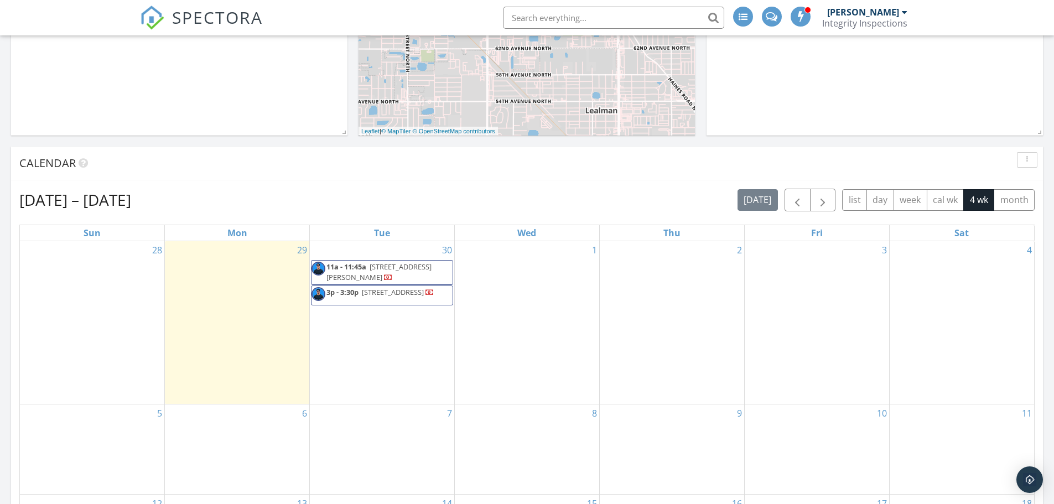
scroll to position [277, 0]
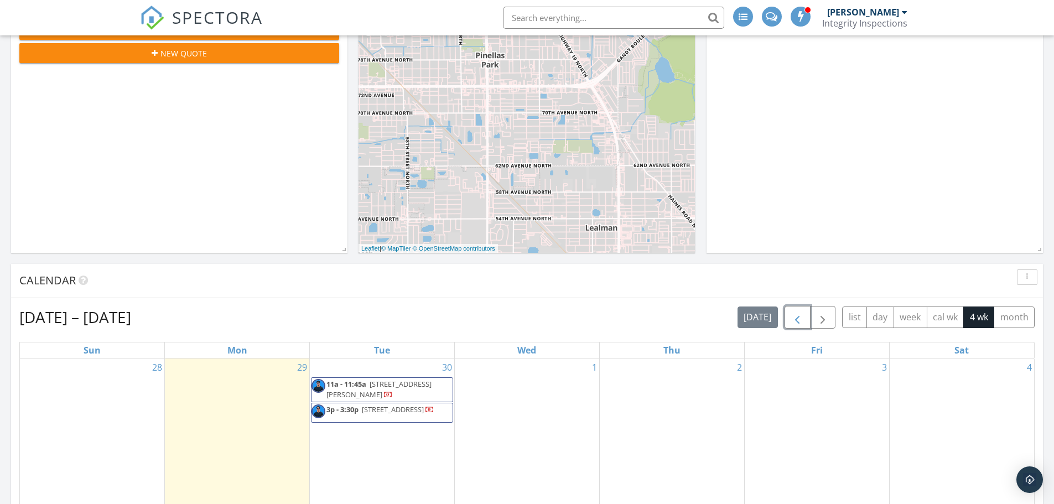
drag, startPoint x: 802, startPoint y: 316, endPoint x: 805, endPoint y: 324, distance: 8.9
click at [802, 316] on span "button" at bounding box center [797, 317] width 13 height 13
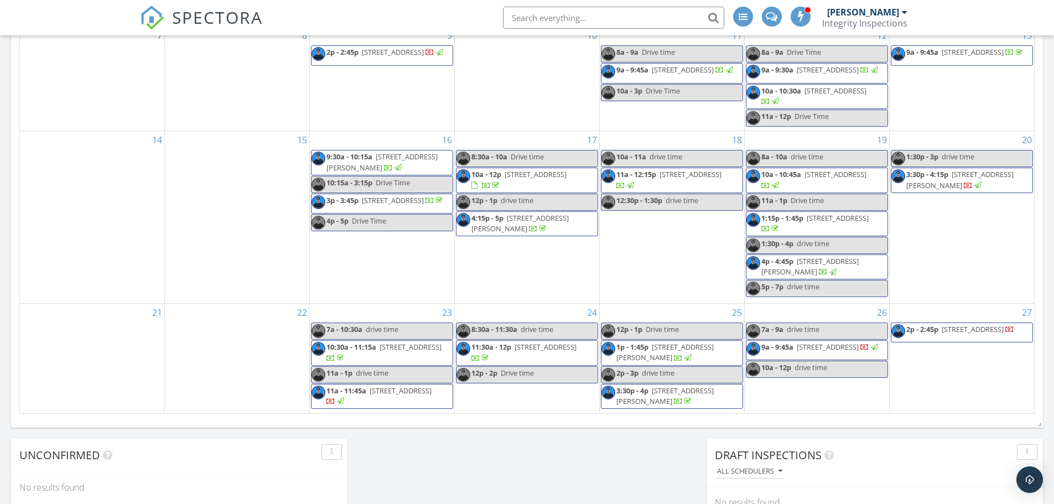
scroll to position [664, 0]
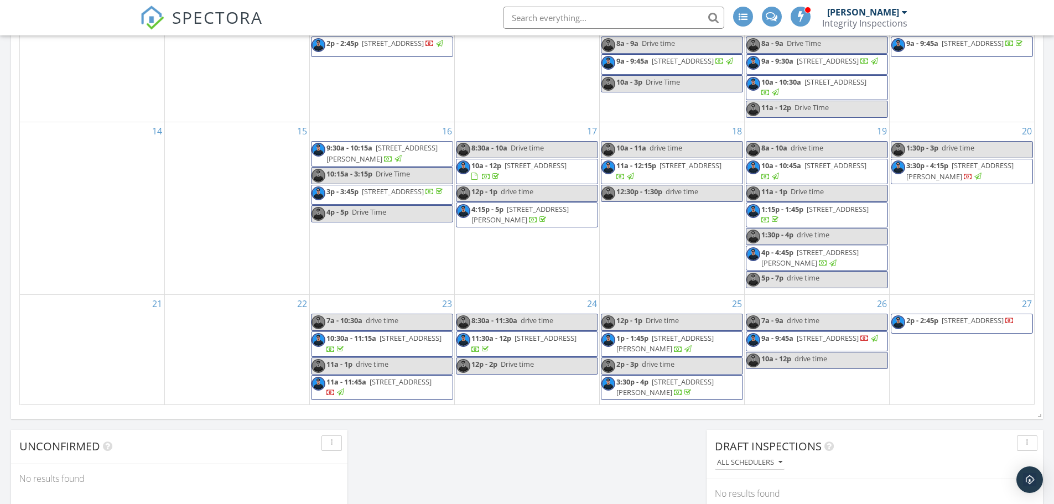
click at [346, 389] on div at bounding box center [336, 393] width 19 height 11
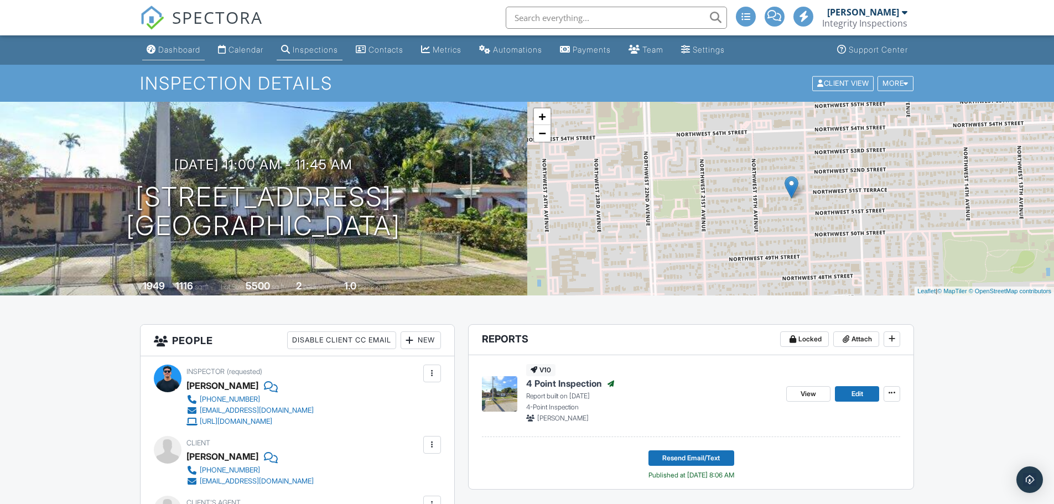
click at [190, 45] on div "Dashboard" at bounding box center [179, 49] width 42 height 9
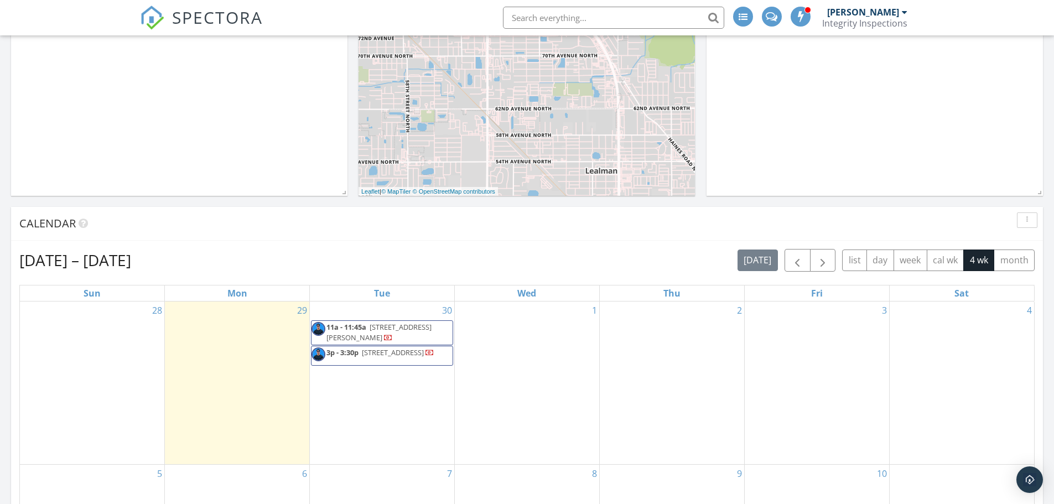
scroll to position [332, 0]
click at [805, 262] on button "button" at bounding box center [798, 262] width 26 height 23
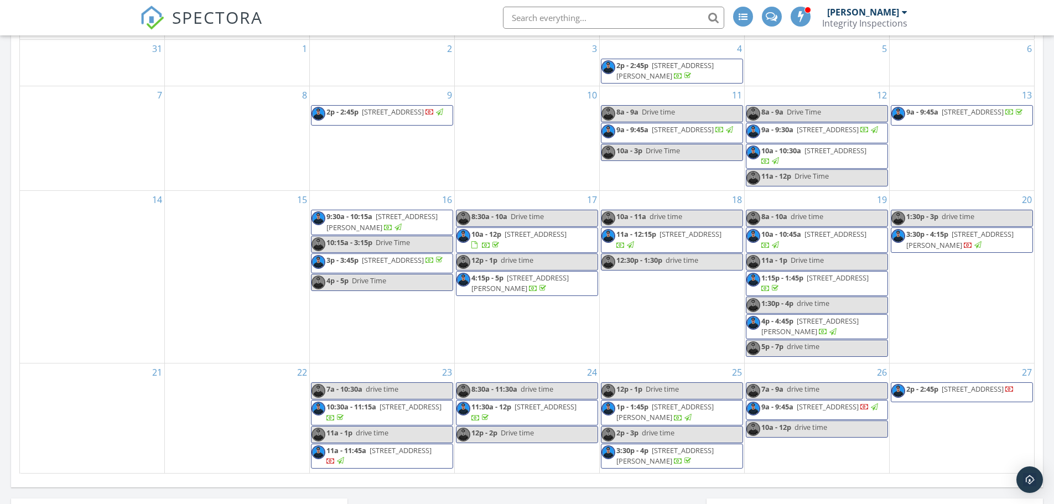
scroll to position [554, 0]
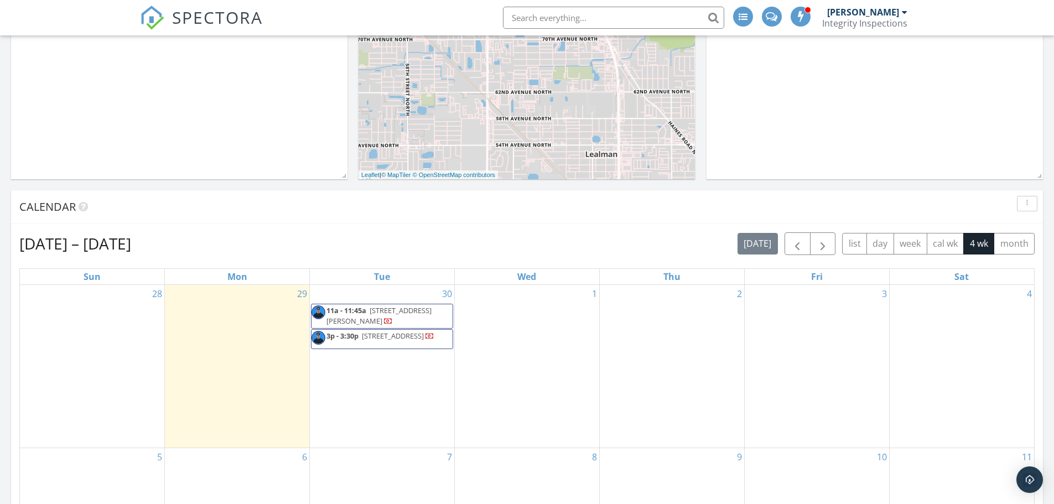
scroll to position [332, 0]
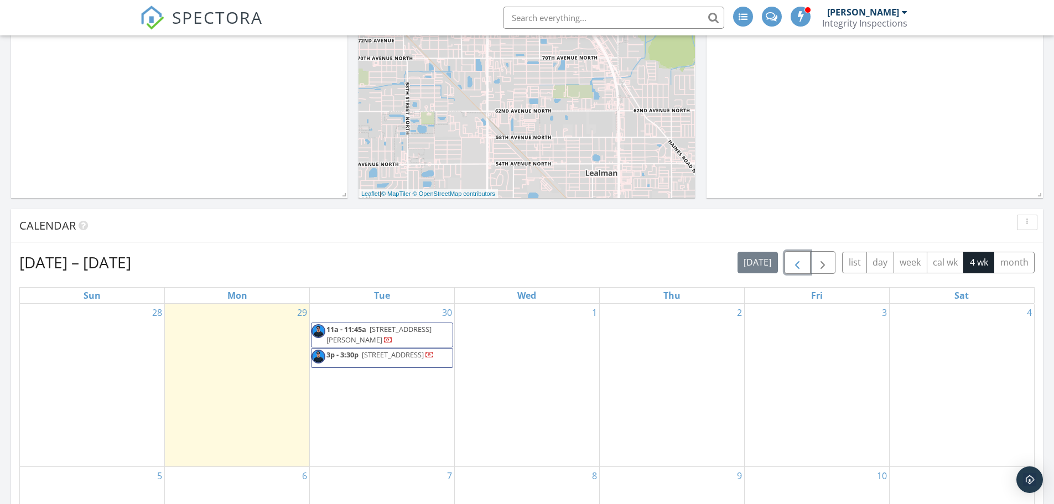
click at [797, 267] on span "button" at bounding box center [797, 262] width 13 height 13
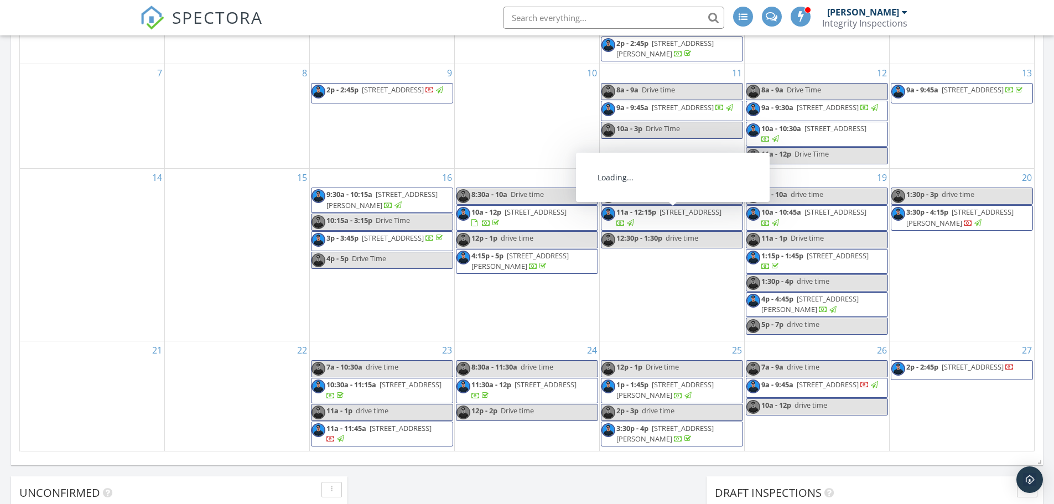
scroll to position [664, 0]
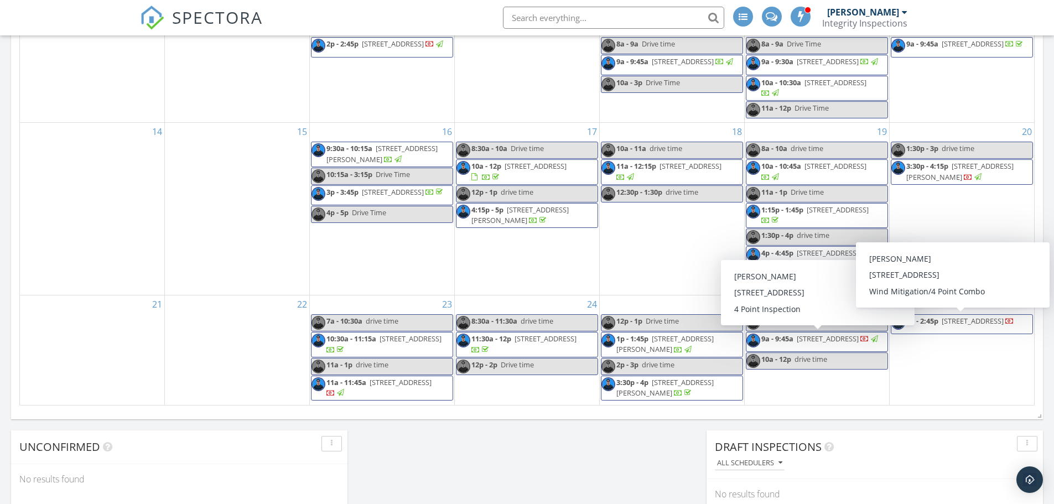
click at [1006, 327] on div at bounding box center [1010, 322] width 9 height 9
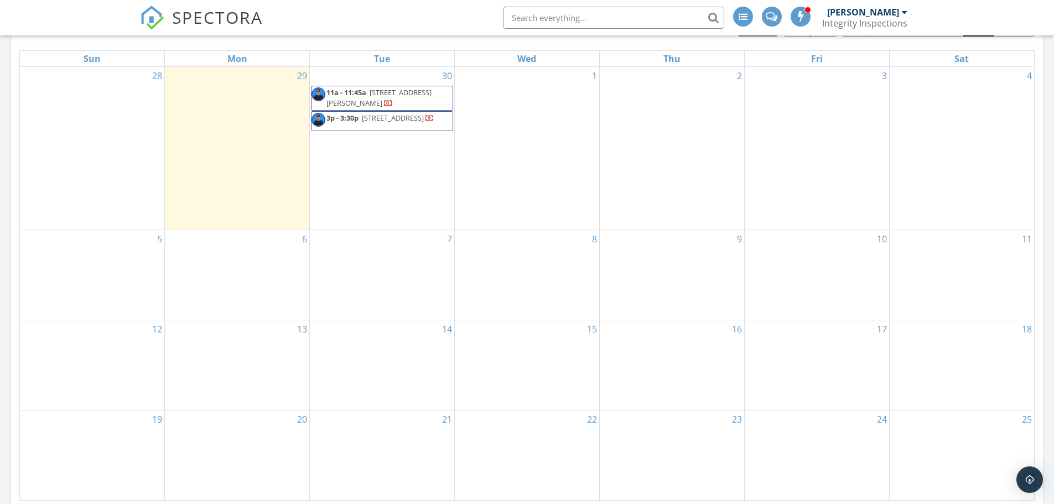
scroll to position [442, 0]
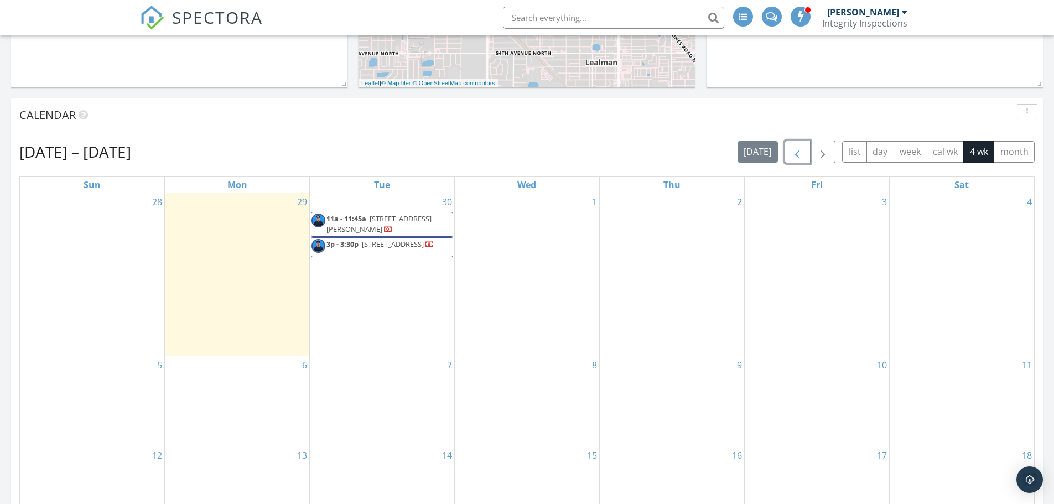
click at [785, 151] on button "button" at bounding box center [798, 152] width 26 height 23
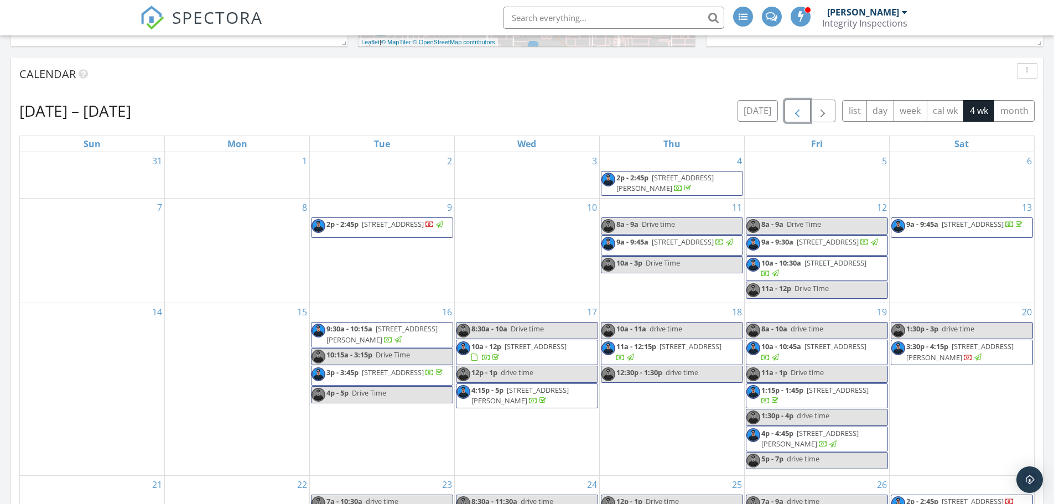
scroll to position [608, 0]
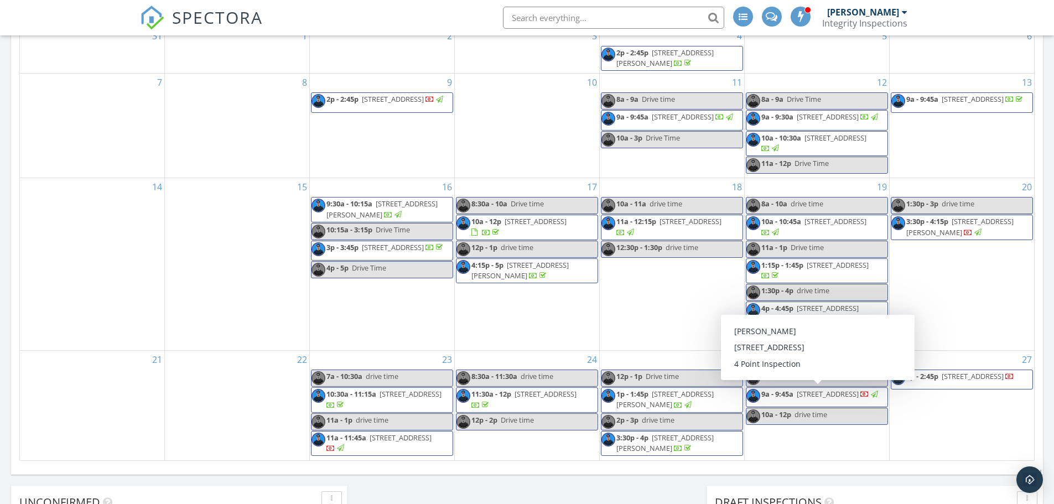
click at [815, 399] on span "[STREET_ADDRESS]" at bounding box center [828, 394] width 62 height 10
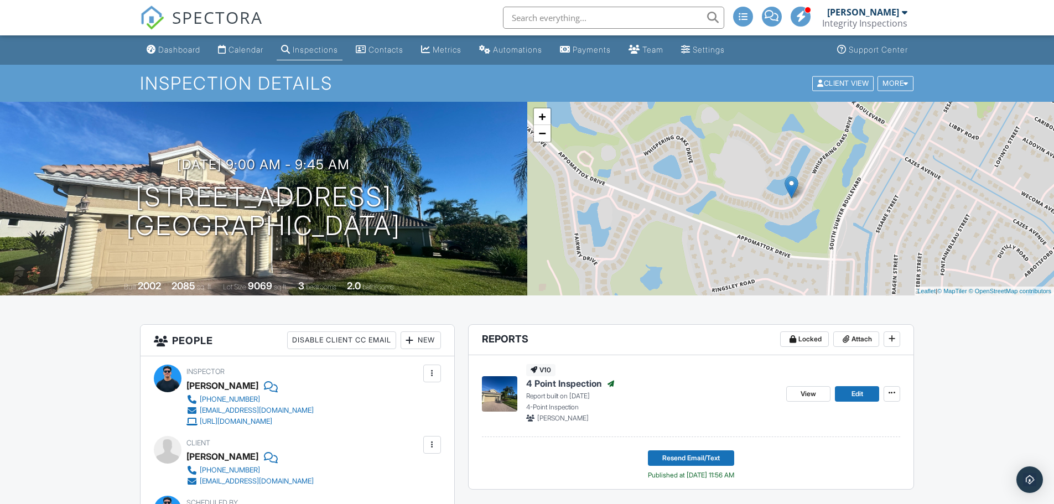
click at [253, 54] on link "Calendar" at bounding box center [241, 50] width 54 height 20
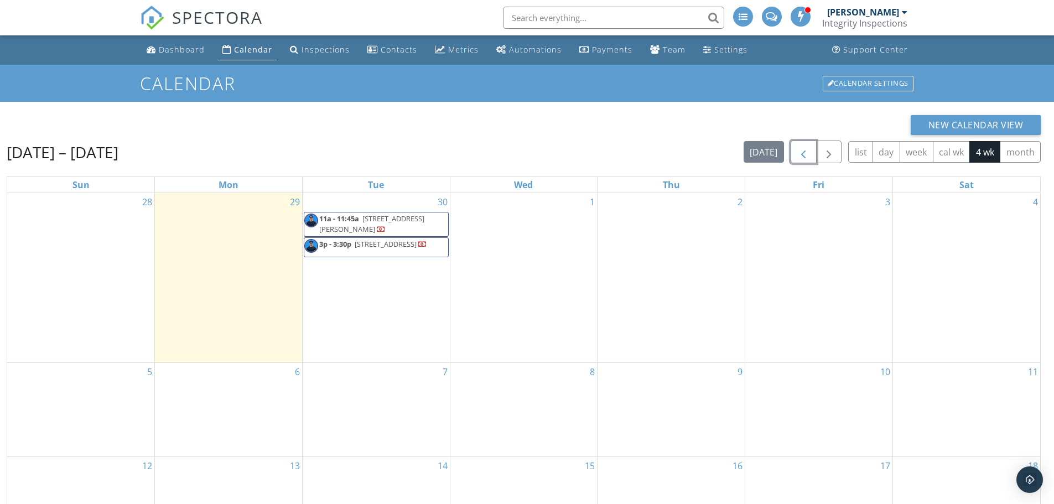
click at [810, 153] on span "button" at bounding box center [803, 152] width 13 height 13
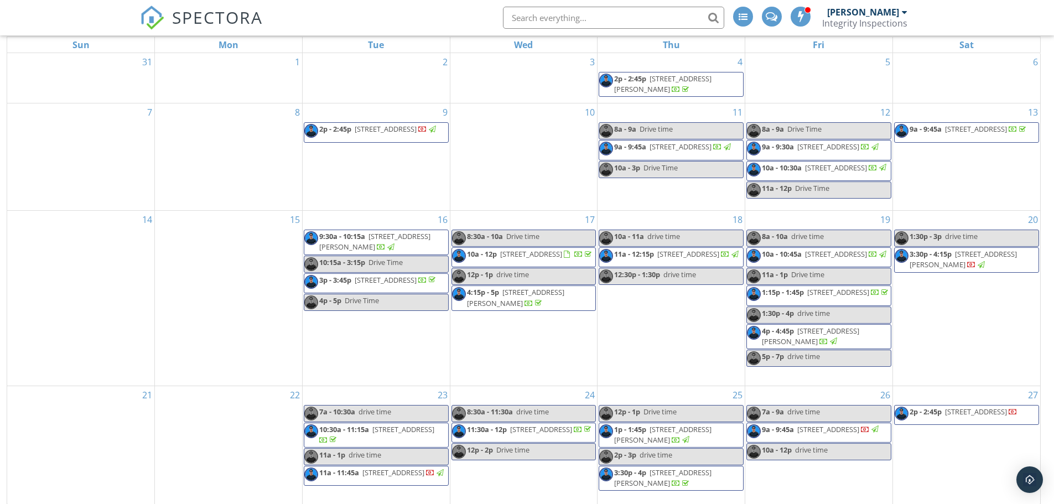
scroll to position [147, 0]
